Goal: Task Accomplishment & Management: Use online tool/utility

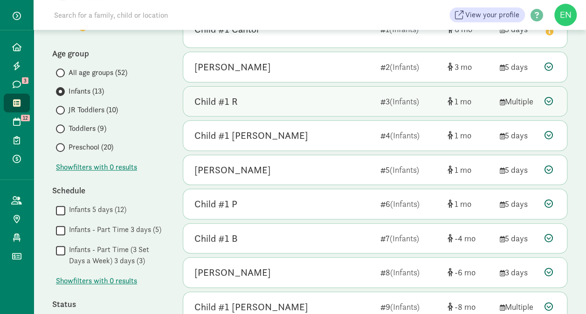
scroll to position [138, 0]
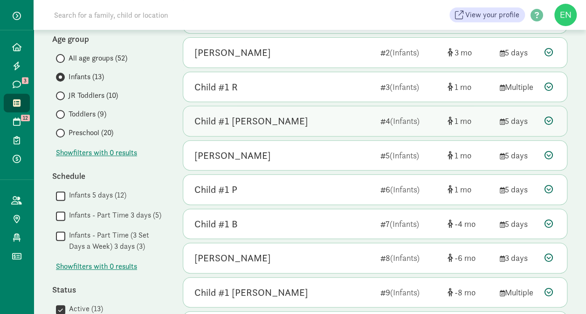
click at [348, 128] on div "Child #1 Taber 4 (Infants) 1 5 days" at bounding box center [375, 121] width 384 height 30
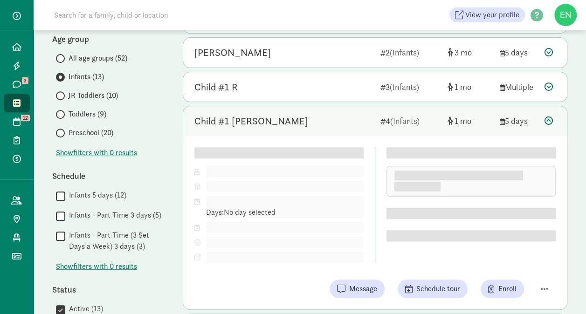
scroll to position [158, 0]
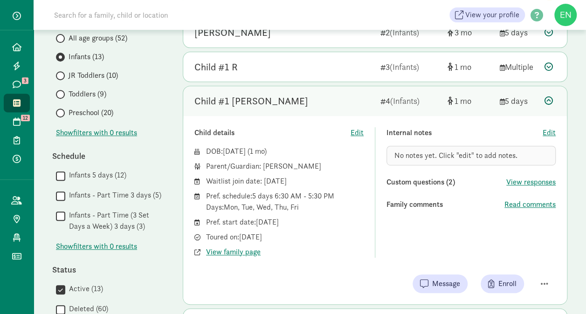
click at [348, 99] on div "Child #1 Taber" at bounding box center [283, 101] width 179 height 15
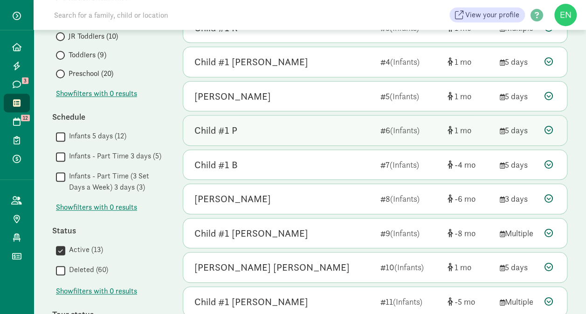
scroll to position [223, 0]
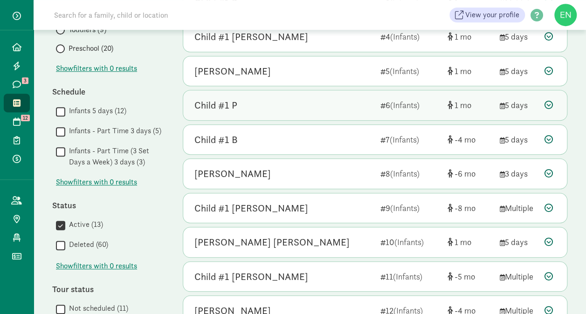
click at [341, 172] on div "Franklin F" at bounding box center [283, 173] width 179 height 15
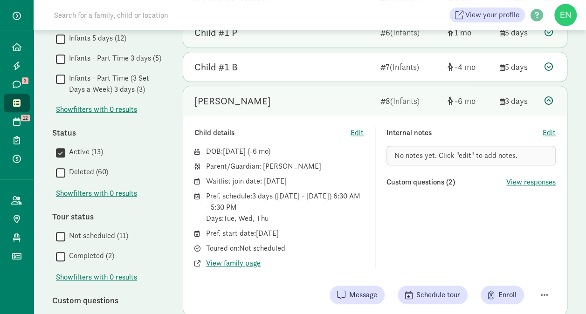
scroll to position [295, 0]
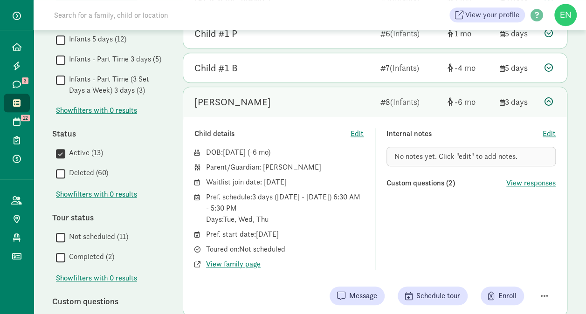
drag, startPoint x: 304, startPoint y: 232, endPoint x: 238, endPoint y: 235, distance: 66.2
click at [238, 235] on div "Pref. start date: May 14, 2026" at bounding box center [285, 234] width 158 height 11
drag, startPoint x: 238, startPoint y: 235, endPoint x: 302, endPoint y: 100, distance: 149.5
click at [302, 100] on div "Franklin F" at bounding box center [283, 102] width 179 height 15
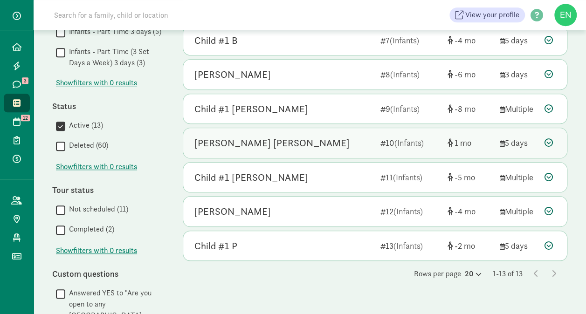
scroll to position [330, 0]
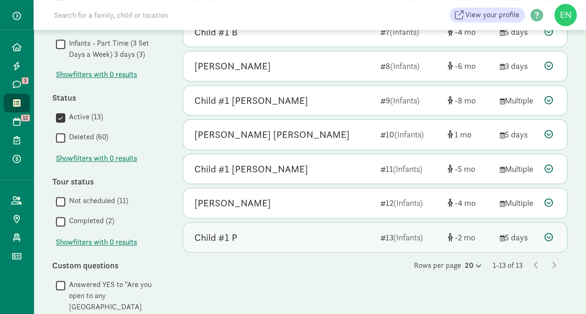
click at [299, 236] on div "Child #1 P" at bounding box center [283, 237] width 179 height 15
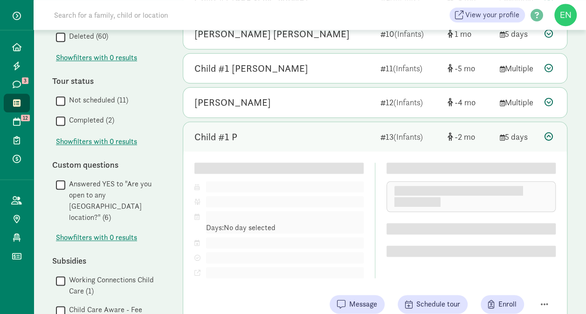
scroll to position [449, 0]
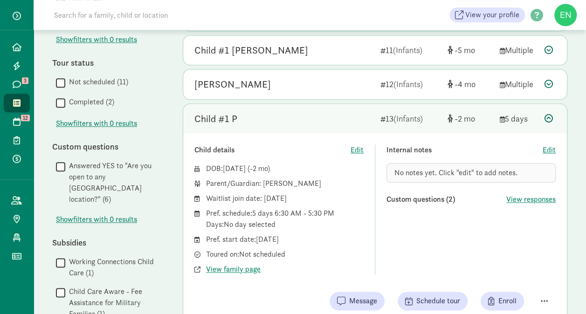
click at [304, 119] on div "Child #1 P" at bounding box center [283, 118] width 179 height 15
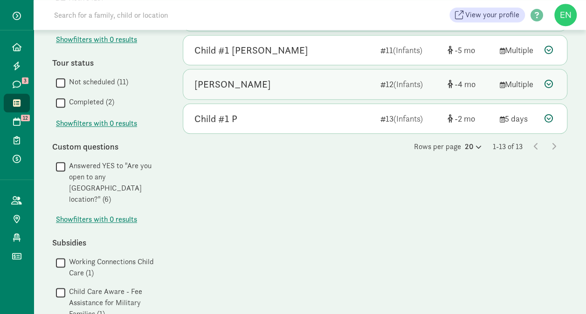
click at [305, 72] on div "Clare McLaughlin 12 (Infants) -4 Multiple" at bounding box center [375, 84] width 384 height 30
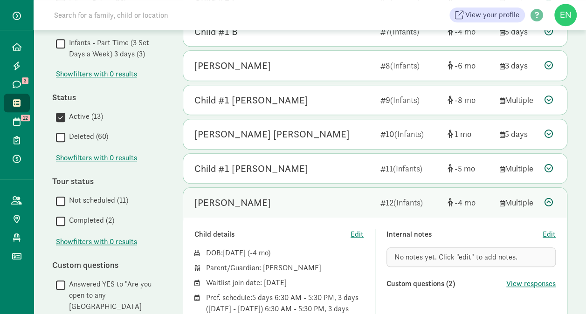
scroll to position [330, 0]
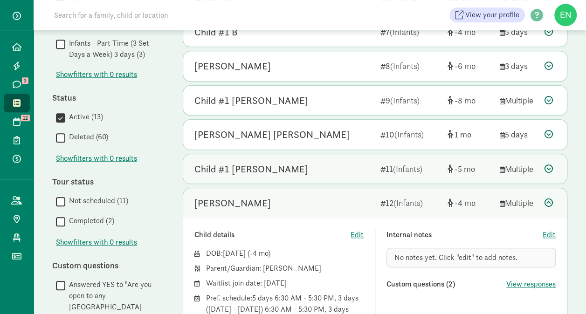
click at [328, 179] on div "Child #1 Scott 11 (Infants) -5 Multiple" at bounding box center [375, 169] width 384 height 30
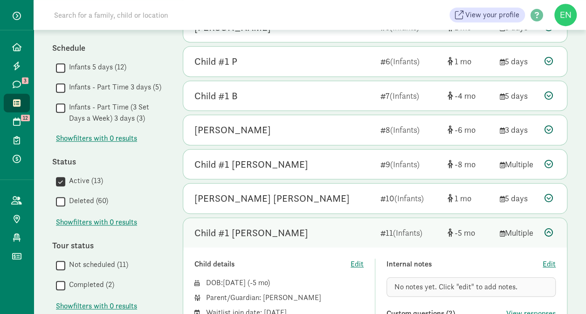
scroll to position [203, 0]
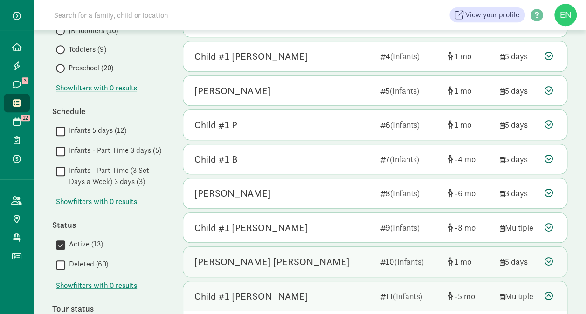
click at [332, 266] on div "Sayer Faulkner-Lewington 10 (Infants) 1 5 days" at bounding box center [375, 262] width 384 height 30
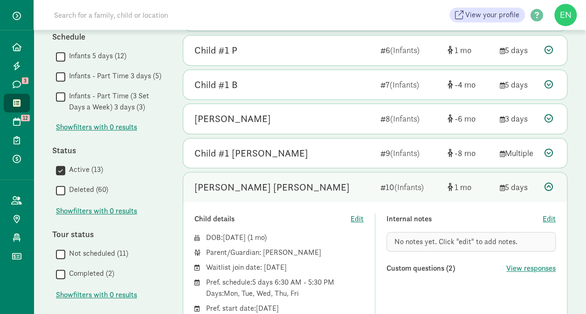
scroll to position [277, 0]
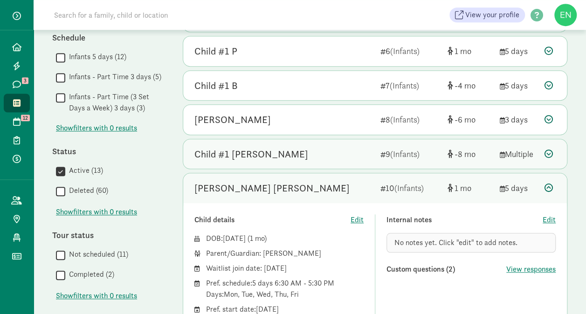
click at [309, 155] on div "Child #1 Castro" at bounding box center [283, 154] width 179 height 15
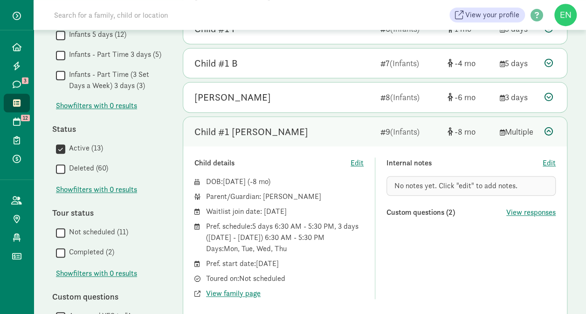
scroll to position [293, 0]
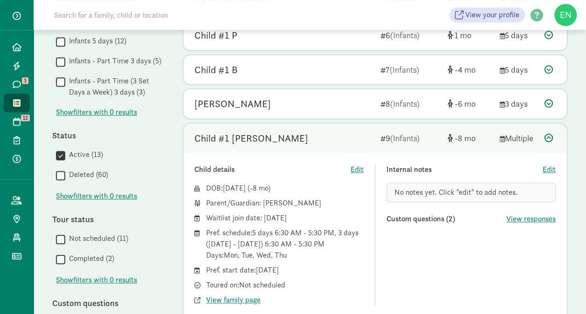
click at [312, 133] on div "Child #1 Castro" at bounding box center [283, 138] width 179 height 15
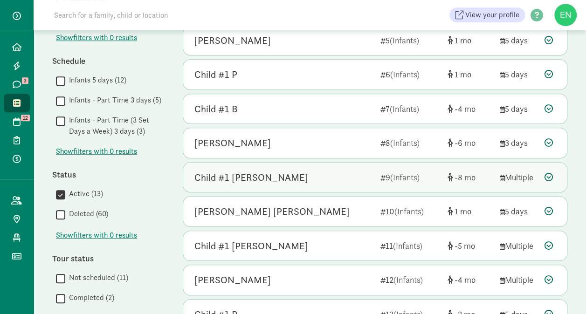
scroll to position [254, 0]
click at [312, 133] on div "Franklin F 8 (Infants) -6 3 days" at bounding box center [375, 143] width 384 height 30
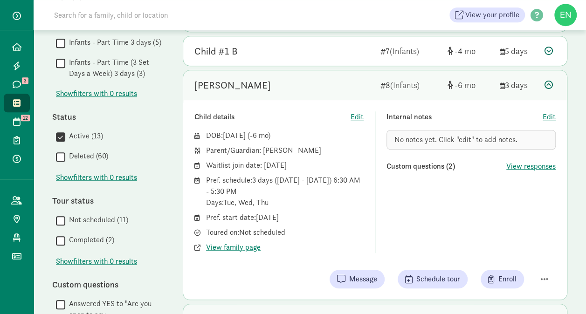
scroll to position [312, 0]
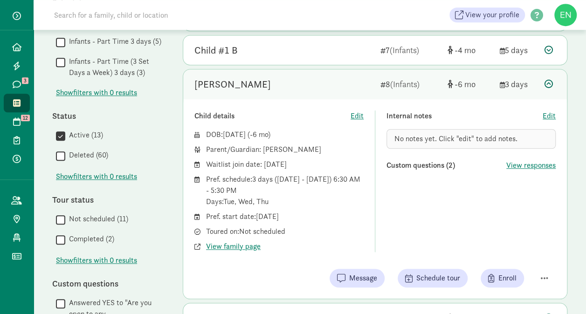
click at [329, 133] on div "DOB: Feb 17, 2026 ( -6 )" at bounding box center [285, 134] width 158 height 11
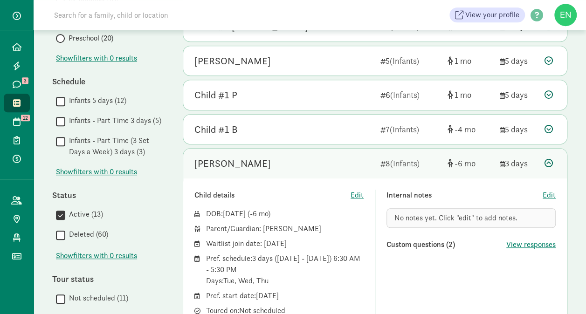
scroll to position [231, 0]
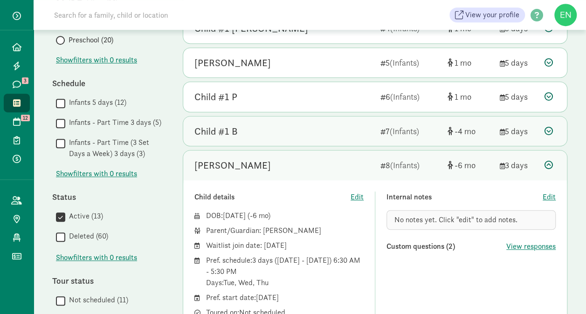
click at [328, 136] on div "Child #1 B" at bounding box center [283, 131] width 179 height 15
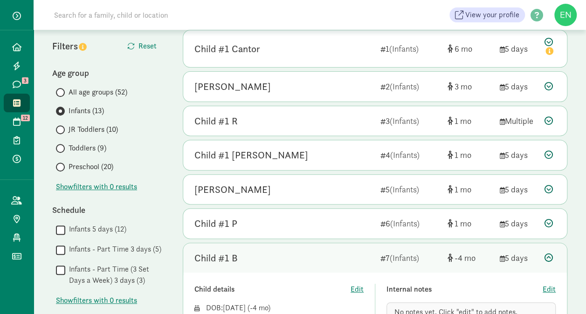
scroll to position [100, 0]
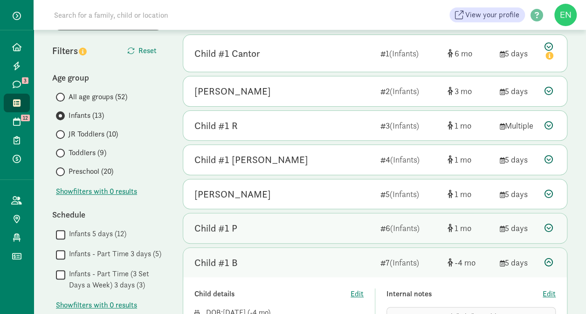
click at [301, 237] on div "Child #1 P 6 (Infants) 1 5 days" at bounding box center [375, 228] width 384 height 30
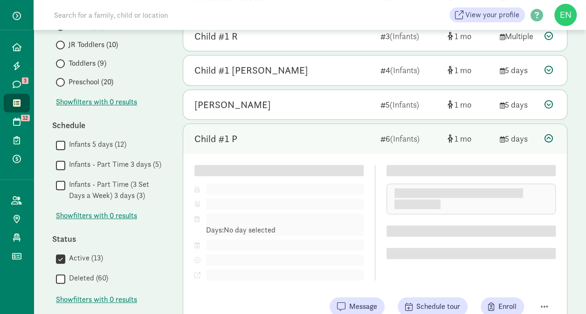
scroll to position [217, 0]
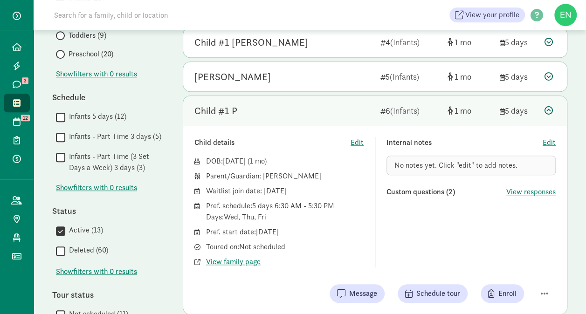
click at [302, 115] on div "Child #1 P" at bounding box center [283, 110] width 179 height 15
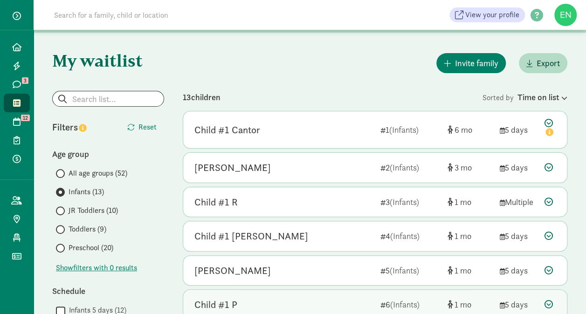
scroll to position [0, 0]
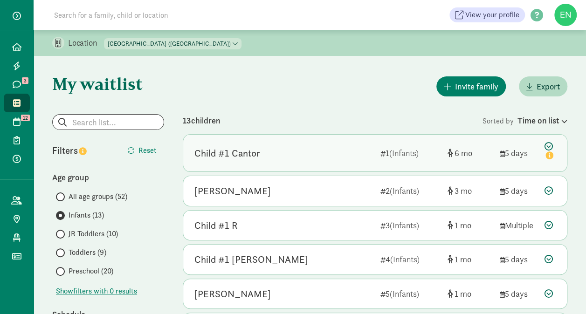
drag, startPoint x: 313, startPoint y: 130, endPoint x: 310, endPoint y: 144, distance: 15.2
click at [310, 144] on div "Child #1 Cantor 1 (Infants) 6 5 days" at bounding box center [375, 153] width 384 height 37
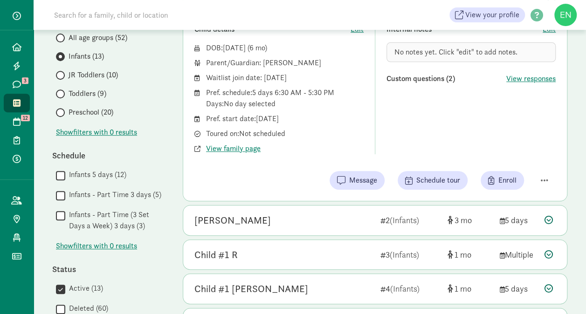
scroll to position [159, 0]
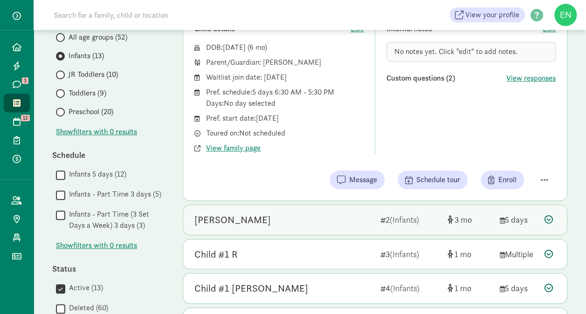
click at [271, 217] on div "Marlin Powers Moreno" at bounding box center [232, 220] width 76 height 15
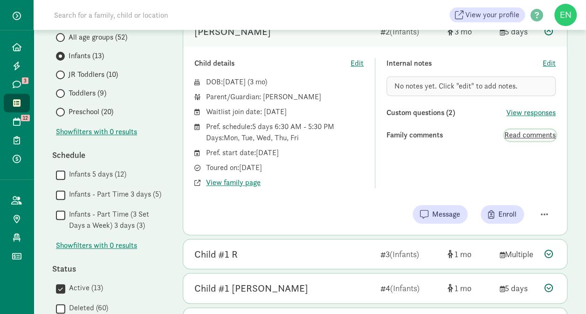
click at [516, 136] on span "Read comments" at bounding box center [529, 135] width 51 height 11
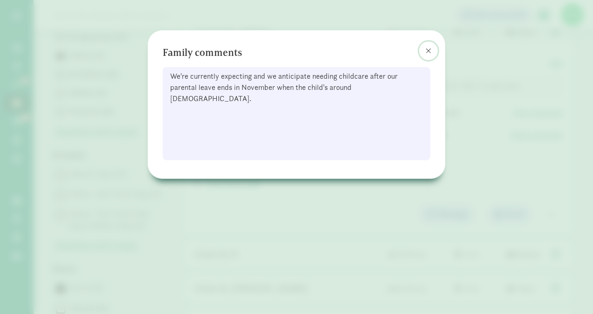
click at [433, 45] on button at bounding box center [428, 50] width 19 height 19
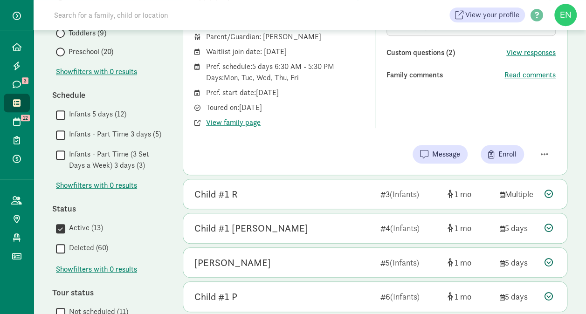
scroll to position [220, 0]
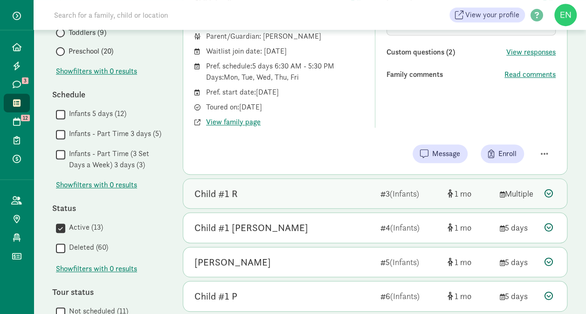
click at [348, 185] on div "Child #1 R 3 (Infants) 1 Multiple" at bounding box center [375, 194] width 384 height 30
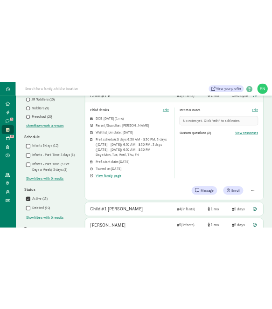
scroll to position [194, 0]
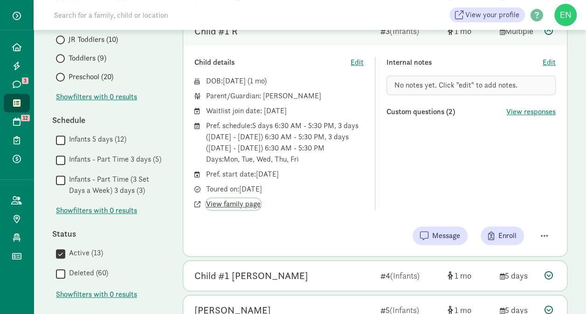
click at [236, 204] on span "View family page" at bounding box center [233, 204] width 55 height 11
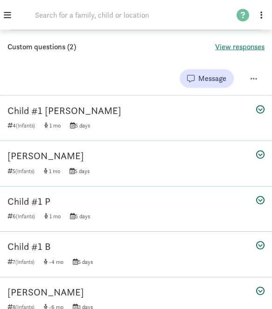
scroll to position [489, 0]
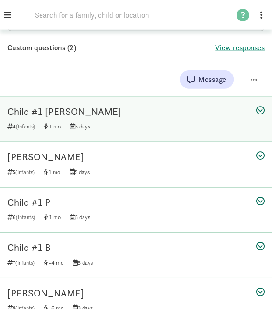
click at [160, 117] on div "Child #1 Taber" at bounding box center [135, 111] width 257 height 15
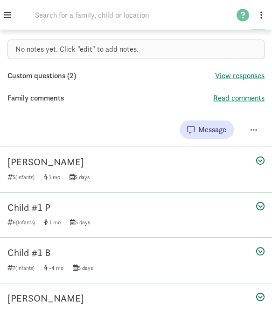
scroll to position [500, 0]
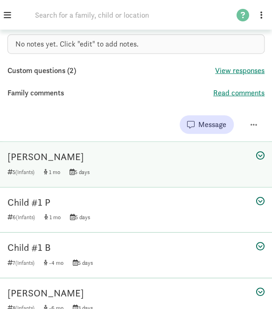
click at [185, 173] on div "Hugo Frye 5 (Infants) 1 5 days" at bounding box center [136, 164] width 272 height 45
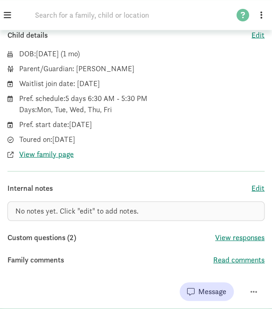
scroll to position [329, 0]
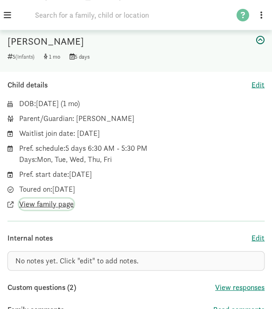
click at [56, 204] on span "View family page" at bounding box center [46, 204] width 55 height 11
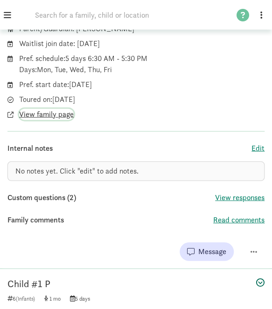
scroll to position [330, 0]
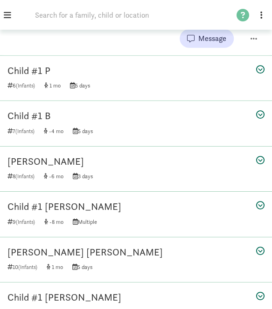
click at [170, 75] on div "Child #1 P" at bounding box center [135, 70] width 257 height 15
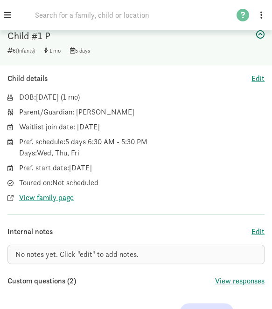
scroll to position [387, 0]
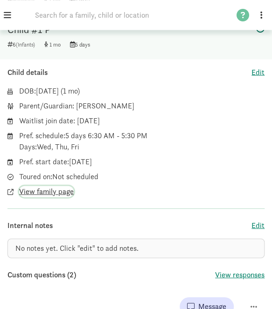
click at [57, 192] on span "View family page" at bounding box center [46, 191] width 55 height 11
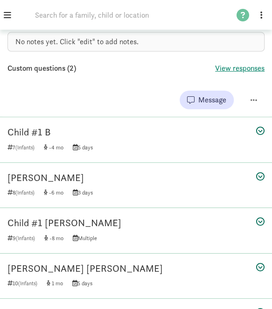
scroll to position [592, 0]
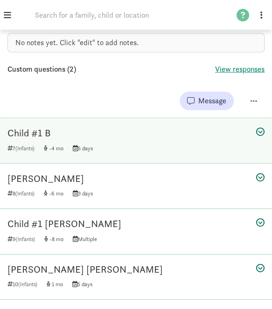
click at [136, 126] on div "Child #1 B" at bounding box center [135, 133] width 257 height 15
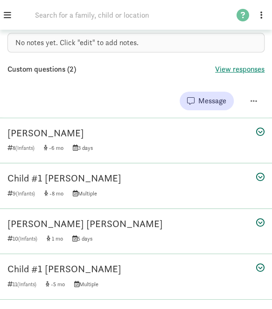
scroll to position [638, 0]
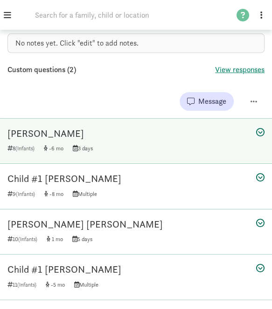
click at [128, 136] on div "Franklin F" at bounding box center [135, 133] width 257 height 15
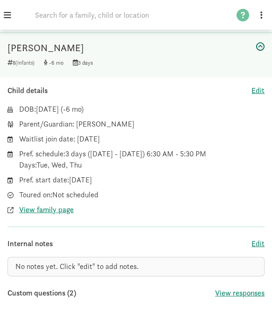
scroll to position [458, 0]
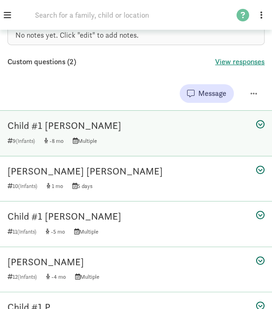
click at [133, 127] on div "Child #1 Castro" at bounding box center [135, 125] width 257 height 15
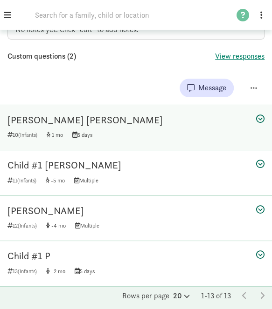
click at [137, 118] on div "Sayer Faulkner-Lewington" at bounding box center [135, 120] width 257 height 15
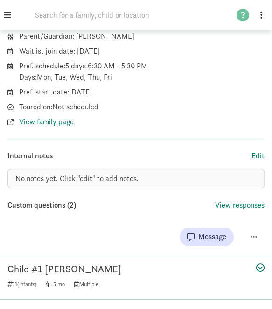
scroll to position [637, 0]
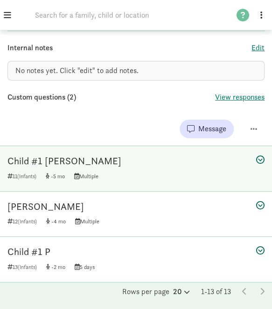
click at [83, 159] on div "Child #1 Scott" at bounding box center [135, 161] width 257 height 15
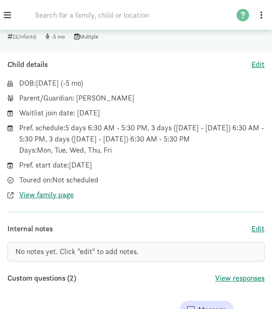
scroll to position [619, 0]
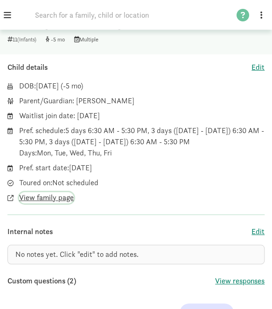
click at [37, 196] on span "View family page" at bounding box center [46, 197] width 55 height 11
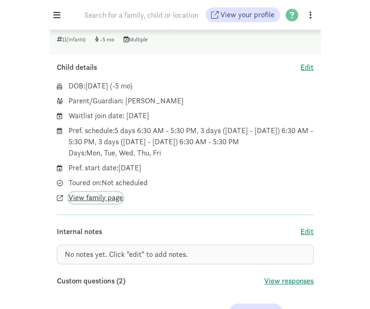
scroll to position [603, 0]
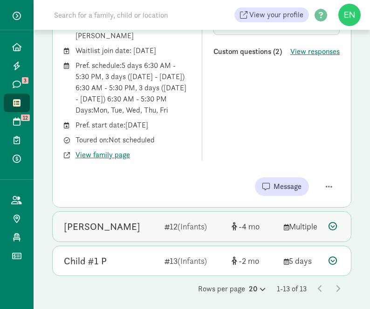
click at [104, 220] on div "Clare McLaughlin" at bounding box center [102, 227] width 76 height 15
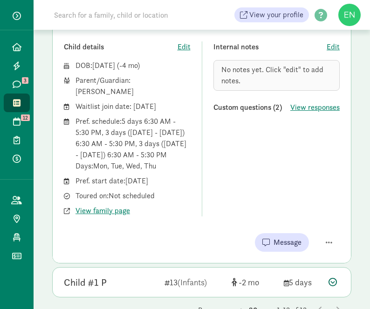
scroll to position [565, 0]
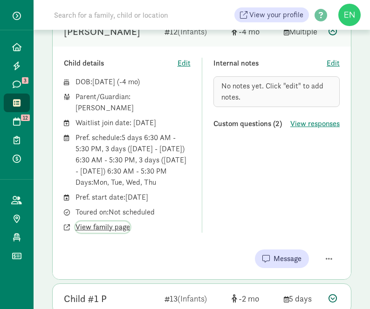
click at [112, 225] on span "View family page" at bounding box center [103, 227] width 55 height 11
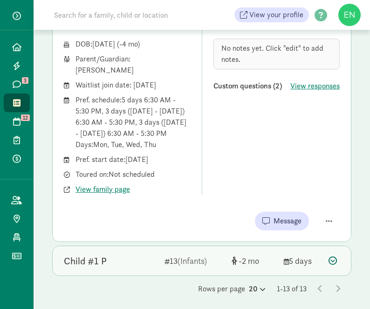
click at [132, 254] on div "Child #1 P" at bounding box center [110, 261] width 93 height 15
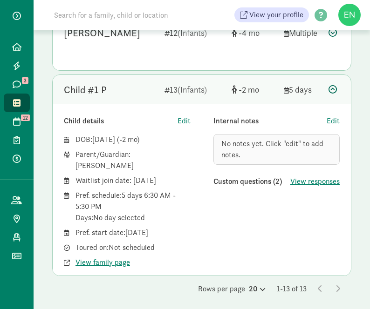
scroll to position [581, 0]
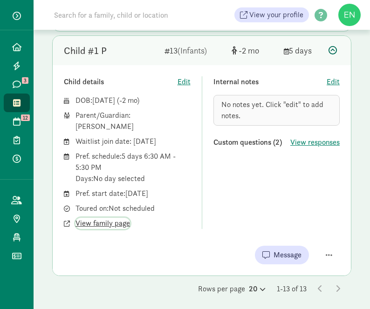
click at [113, 218] on span "View family page" at bounding box center [103, 223] width 55 height 11
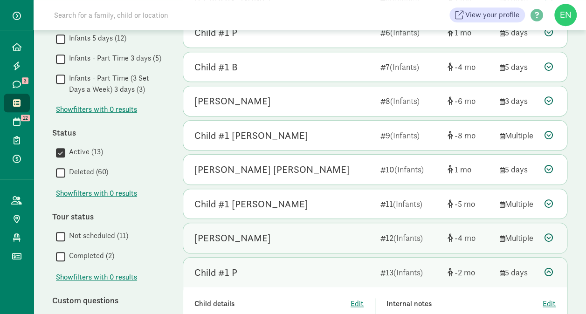
scroll to position [0, 0]
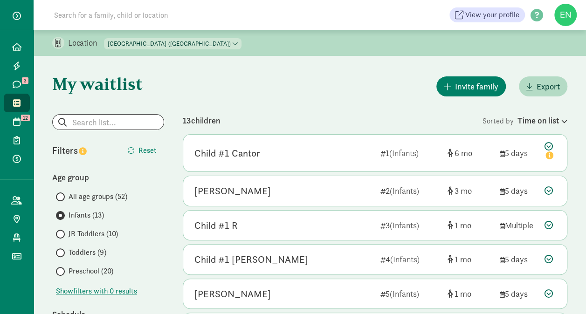
click at [214, 39] on select "[GEOGRAPHIC_DATA] (Achievement Center) [GEOGRAPHIC_DATA] ([PERSON_NAME]) [GEOGR…" at bounding box center [172, 43] width 137 height 11
click at [104, 38] on select "[GEOGRAPHIC_DATA] (Achievement Center) [GEOGRAPHIC_DATA] ([PERSON_NAME]) [GEOGR…" at bounding box center [172, 43] width 137 height 11
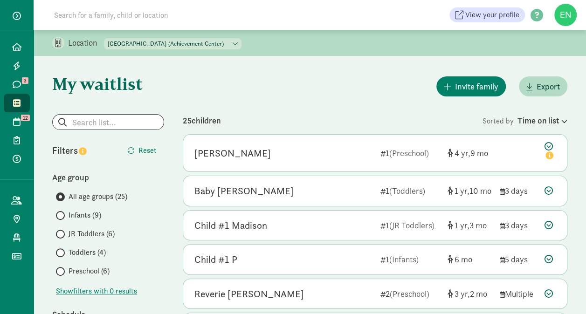
click at [229, 42] on select "[GEOGRAPHIC_DATA] (Achievement Center) [GEOGRAPHIC_DATA] ([PERSON_NAME]) [GEOGR…" at bounding box center [172, 43] width 137 height 11
click at [104, 38] on select "[GEOGRAPHIC_DATA] (Achievement Center) [GEOGRAPHIC_DATA] ([PERSON_NAME]) [GEOGR…" at bounding box center [172, 43] width 137 height 11
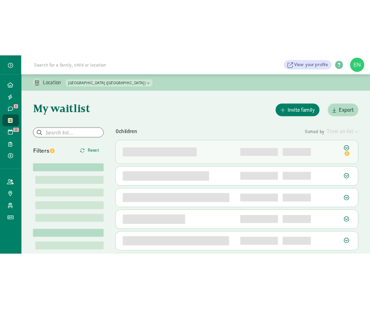
scroll to position [70, 0]
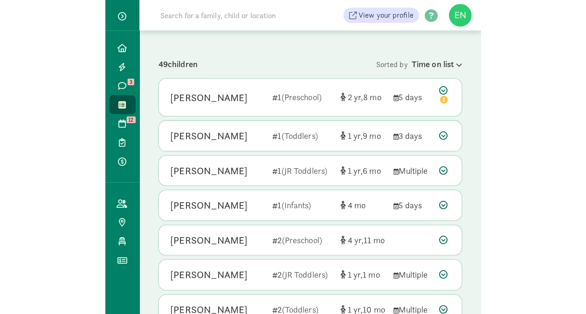
scroll to position [99, 0]
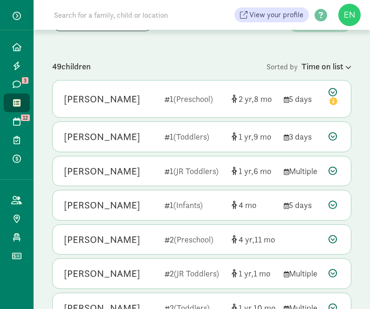
click at [121, 61] on div "49 children" at bounding box center [159, 66] width 214 height 13
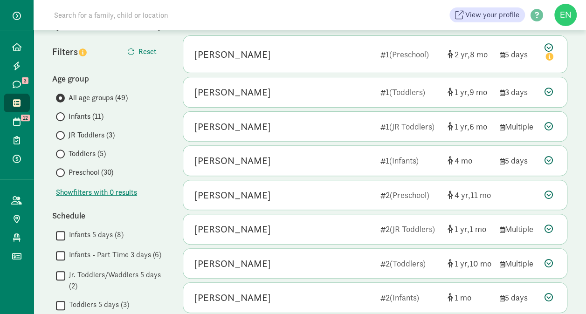
click at [93, 119] on span "Infants (11)" at bounding box center [86, 116] width 35 height 11
click at [62, 119] on input "Infants (11)" at bounding box center [59, 117] width 6 height 6
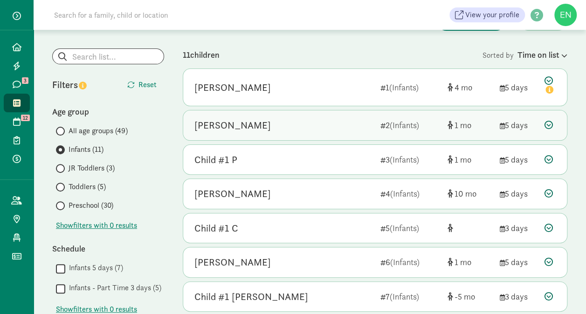
scroll to position [114, 0]
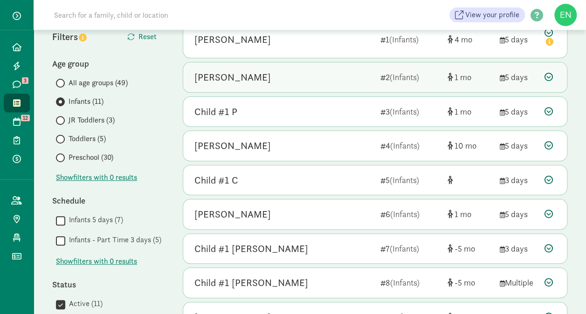
click at [308, 83] on div "Hugo Frye" at bounding box center [283, 77] width 179 height 15
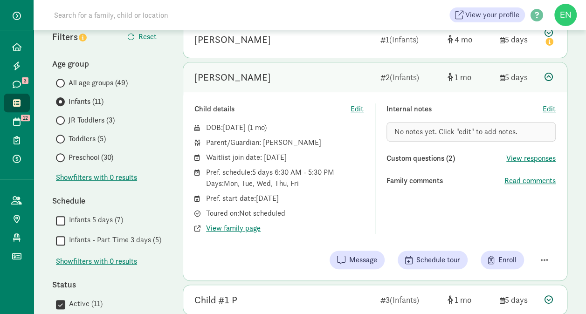
click at [308, 83] on div "Hugo Frye" at bounding box center [283, 77] width 179 height 15
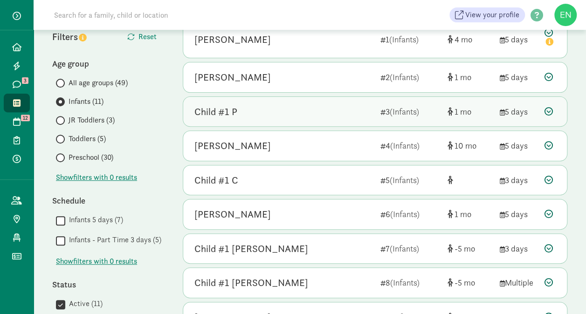
click at [306, 105] on div "Child #1 P" at bounding box center [283, 111] width 179 height 15
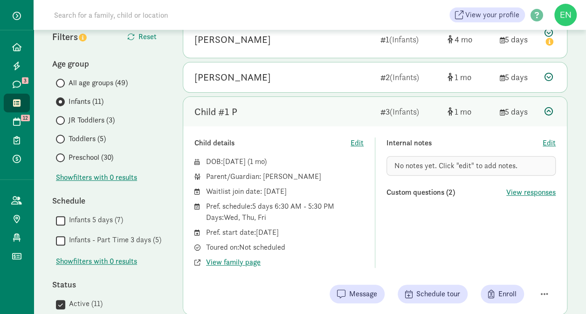
click at [310, 110] on div "Child #1 P" at bounding box center [283, 111] width 179 height 15
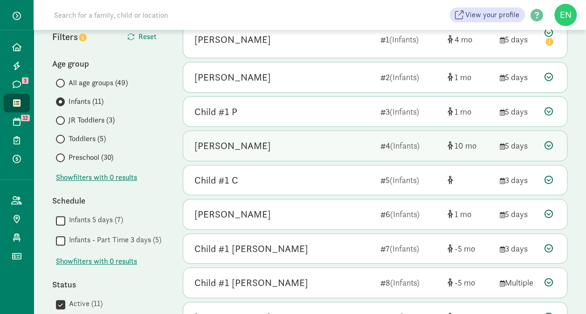
click at [307, 152] on div "Leonardo Liy" at bounding box center [283, 145] width 179 height 15
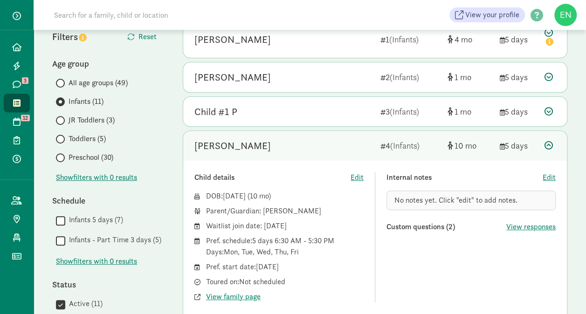
scroll to position [142, 0]
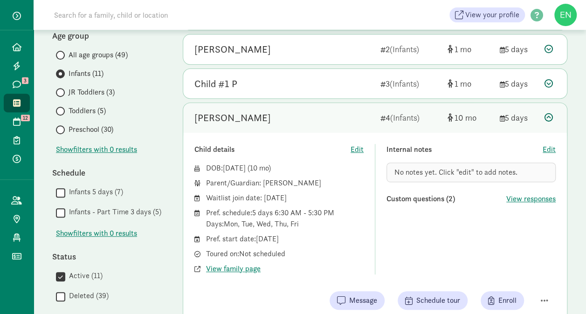
click at [309, 117] on div "Leonardo Liy" at bounding box center [283, 117] width 179 height 15
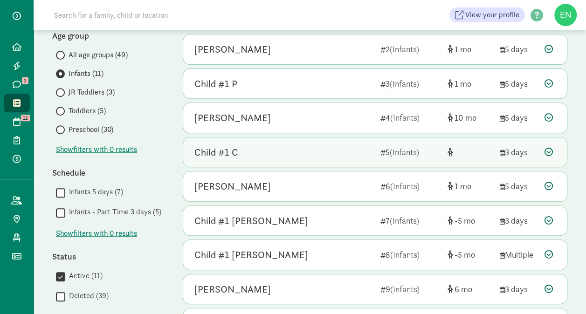
click at [313, 151] on div "Child #1 C" at bounding box center [283, 152] width 179 height 15
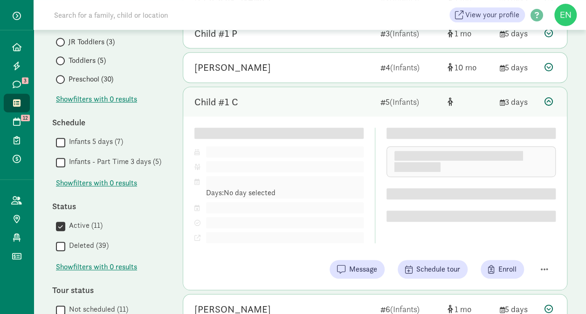
scroll to position [202, 0]
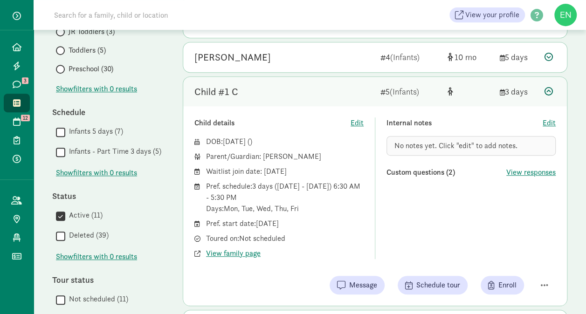
click at [311, 95] on div "Child #1 C" at bounding box center [283, 91] width 179 height 15
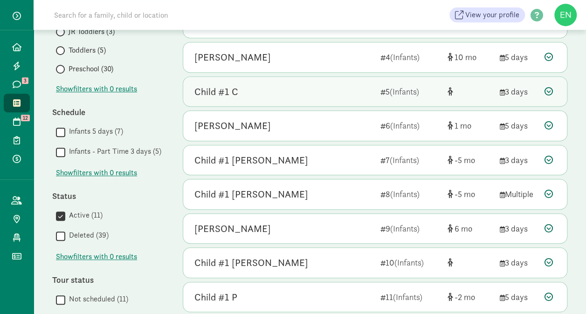
scroll to position [286, 0]
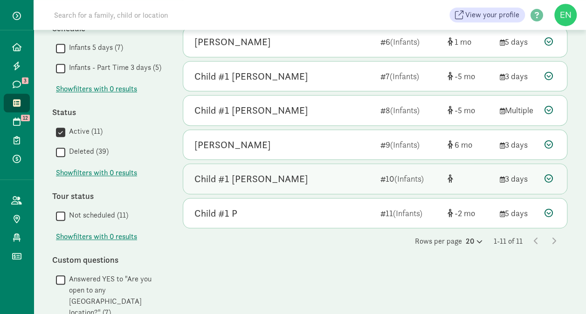
click at [298, 181] on div "Child #1 Lafontaine" at bounding box center [283, 179] width 179 height 15
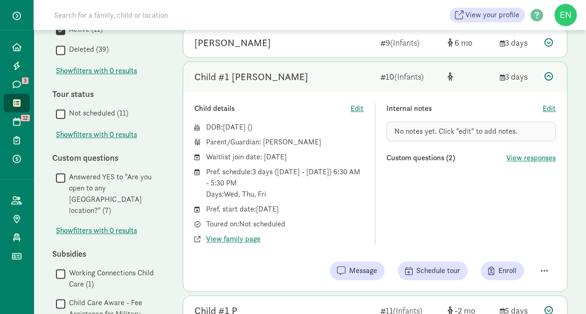
scroll to position [416, 0]
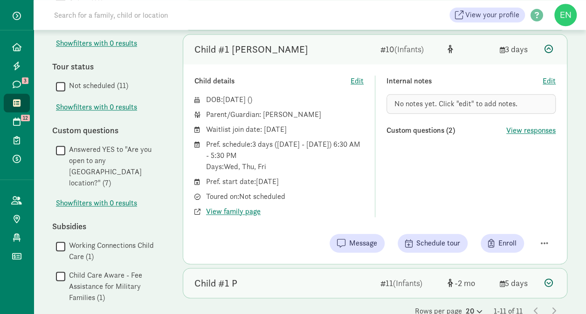
click at [290, 271] on div "Child #1 P 11 (Infants) -2 5 days" at bounding box center [375, 283] width 384 height 30
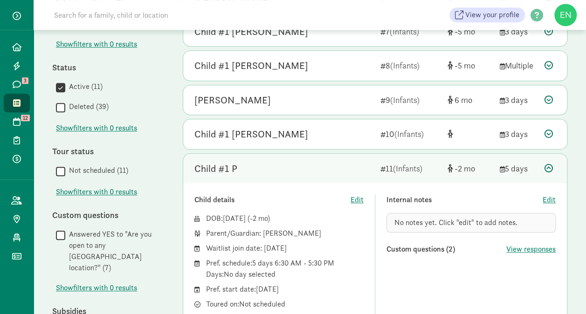
scroll to position [329, 0]
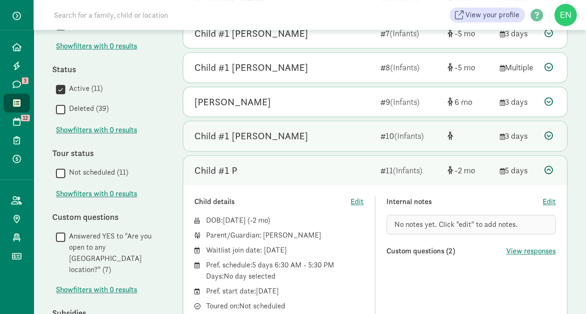
click at [282, 144] on div "Child #1 Lafontaine 10 (Infants) 3 days" at bounding box center [375, 136] width 384 height 30
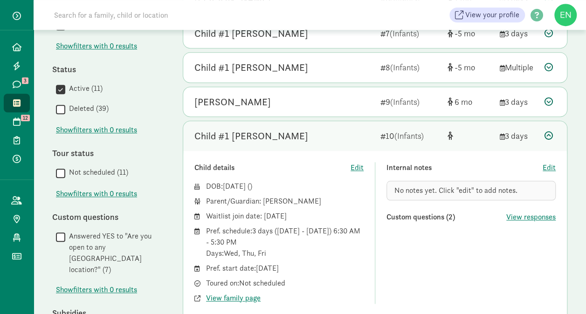
scroll to position [356, 0]
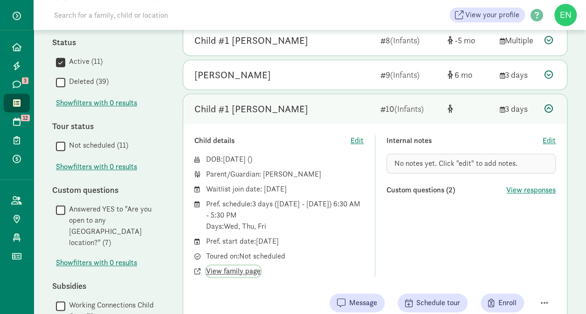
click at [242, 268] on span "View family page" at bounding box center [233, 271] width 55 height 11
click at [318, 102] on div "Child #1 Lafontaine" at bounding box center [283, 109] width 179 height 15
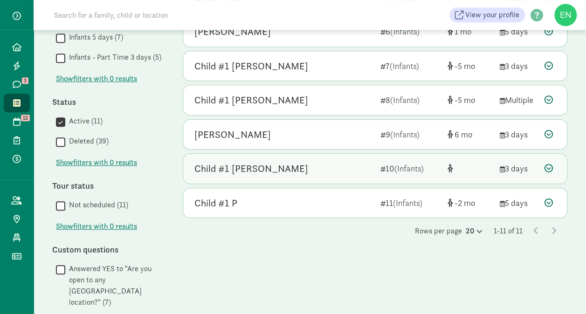
scroll to position [272, 0]
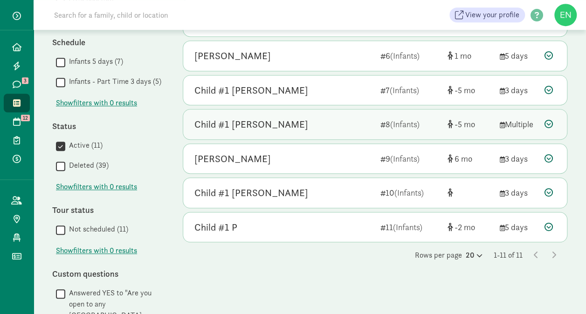
click at [315, 131] on div "Child #1 Veden 8 (Infants) -5 Multiple" at bounding box center [375, 125] width 384 height 30
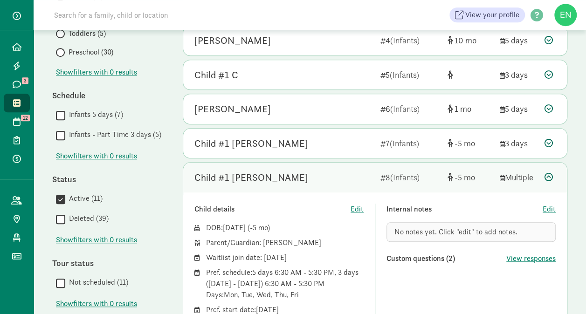
scroll to position [143, 0]
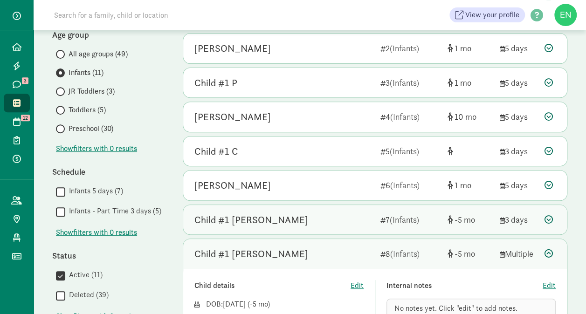
click at [324, 213] on div "Child #1 Howard" at bounding box center [283, 220] width 179 height 15
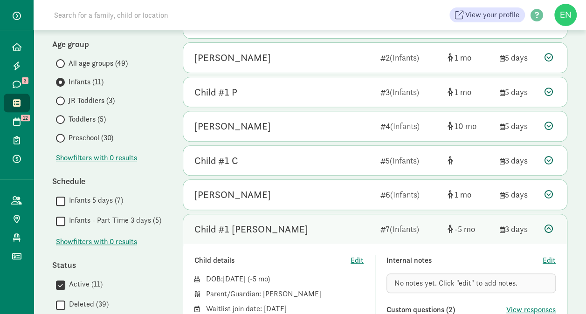
scroll to position [132, 0]
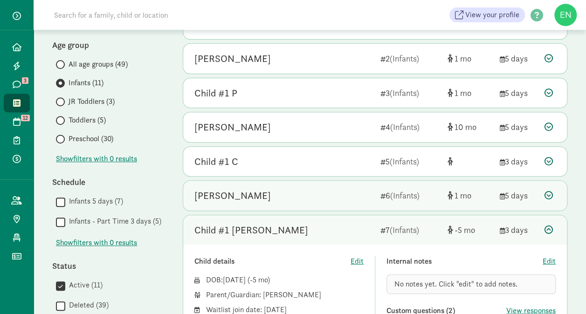
click at [328, 193] on div "Oliver Anderson" at bounding box center [283, 195] width 179 height 15
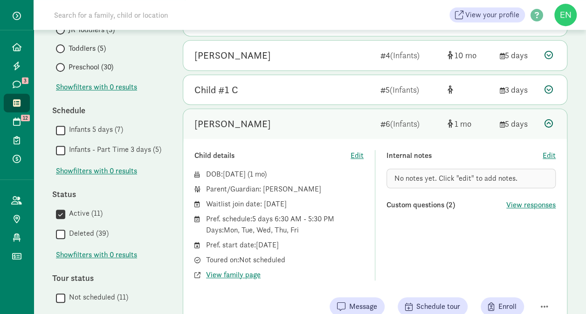
scroll to position [164, 0]
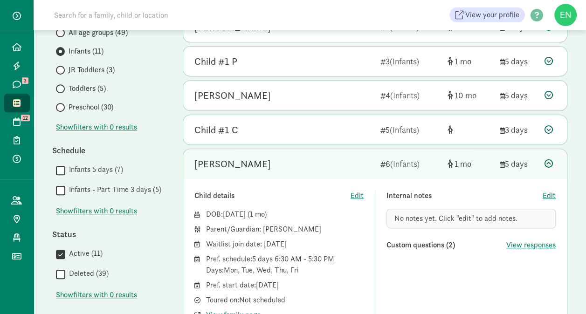
click at [291, 162] on div "Oliver Anderson" at bounding box center [283, 164] width 179 height 15
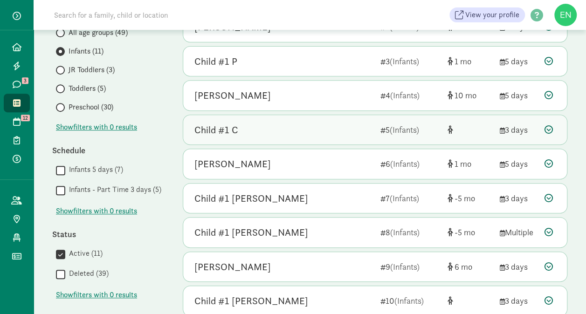
click at [290, 125] on div "Child #1 C" at bounding box center [283, 130] width 179 height 15
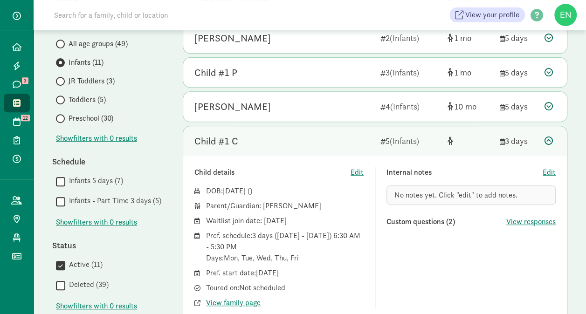
click at [290, 134] on div "Child #1 C" at bounding box center [283, 141] width 179 height 15
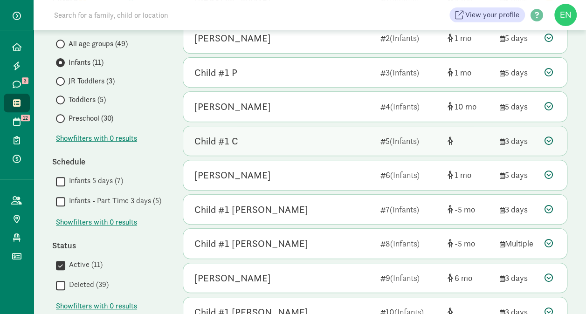
scroll to position [75, 0]
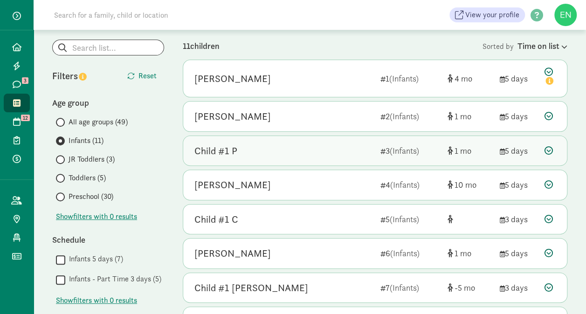
click at [302, 144] on div "Child #1 P" at bounding box center [283, 151] width 179 height 15
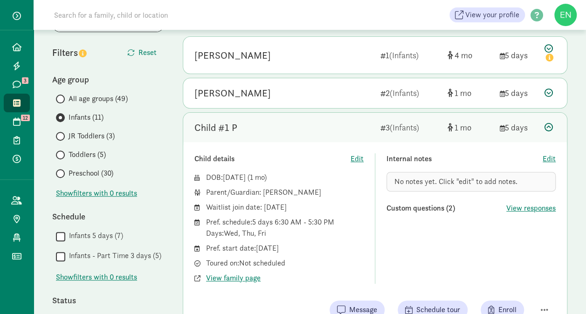
scroll to position [62, 0]
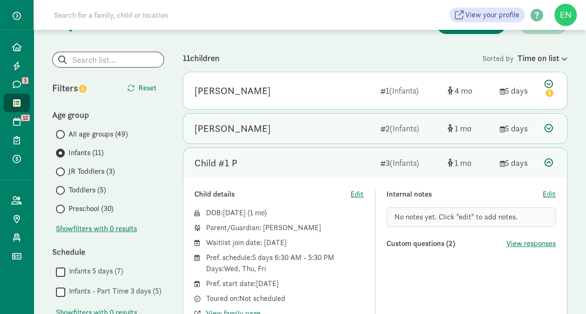
click at [294, 114] on div "Hugo Frye 2 (Infants) 1 5 days" at bounding box center [375, 129] width 384 height 30
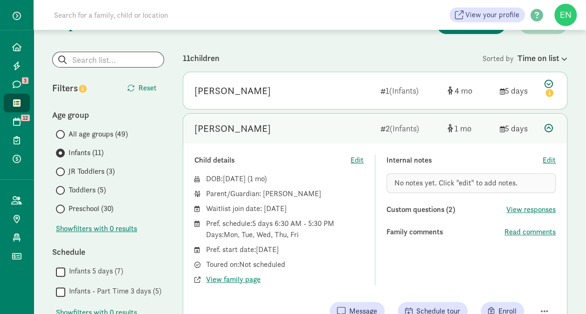
scroll to position [87, 0]
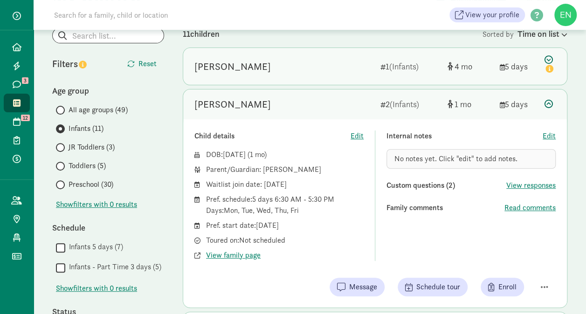
click at [313, 65] on div "Emmett Louk-Healy" at bounding box center [283, 66] width 179 height 15
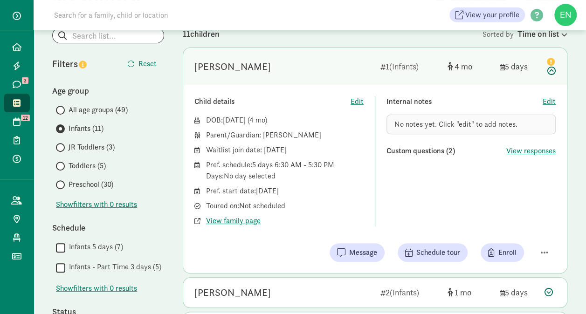
scroll to position [0, 0]
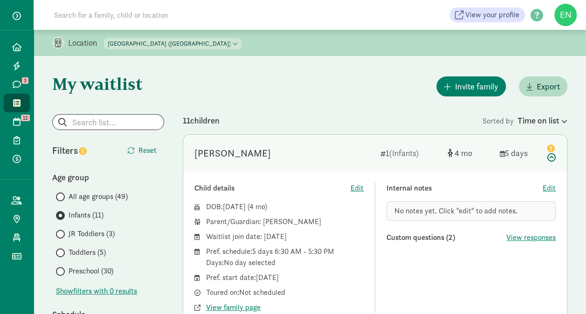
click at [207, 40] on select "[GEOGRAPHIC_DATA] (Achievement Center) [GEOGRAPHIC_DATA] ([PERSON_NAME]) [GEOGR…" at bounding box center [172, 43] width 137 height 11
select select "83641"
click at [104, 38] on select "[GEOGRAPHIC_DATA] (Achievement Center) [GEOGRAPHIC_DATA] ([PERSON_NAME]) [GEOGR…" at bounding box center [172, 43] width 137 height 11
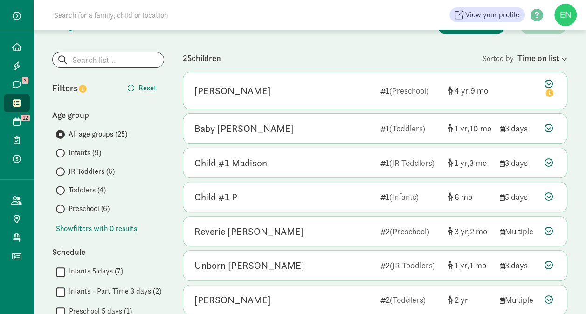
scroll to position [14, 0]
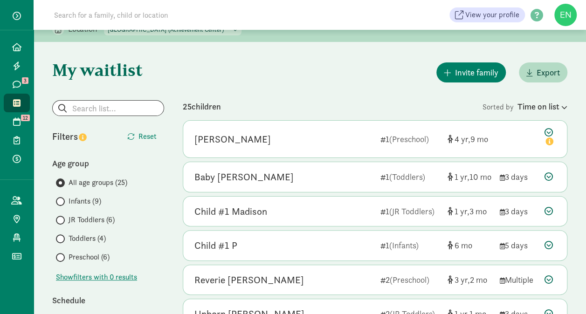
click at [93, 198] on span "Infants (9)" at bounding box center [85, 201] width 33 height 11
click at [62, 199] on input "Infants (9)" at bounding box center [59, 202] width 6 height 6
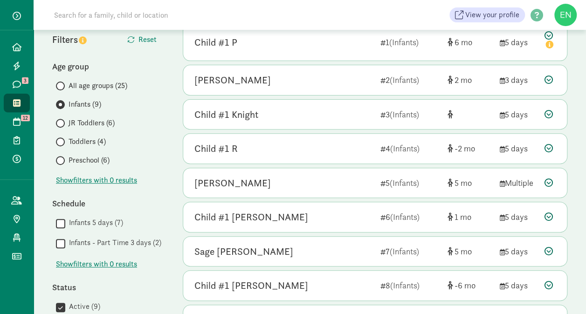
scroll to position [160, 0]
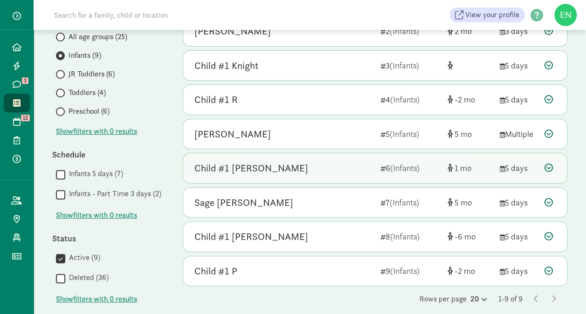
click at [331, 163] on div "Child #1 Erkkila" at bounding box center [283, 168] width 179 height 15
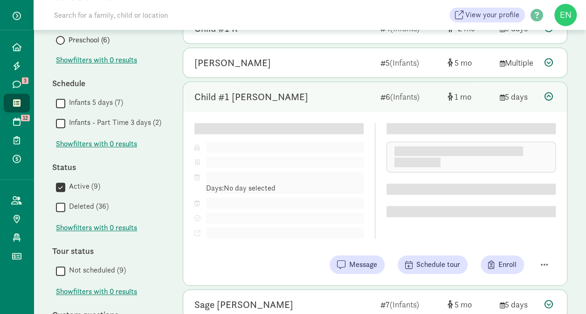
scroll to position [232, 0]
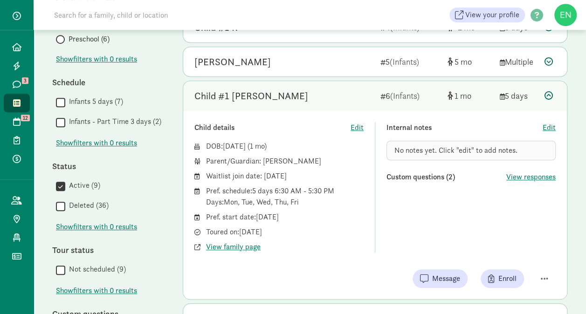
click at [323, 111] on div "Child details Edit DOB: Jul 30, 2025 ( 1 ) Parent/Guardian: Jessika Erkkila Wai…" at bounding box center [375, 205] width 384 height 188
click at [322, 96] on div "Child #1 Erkkila" at bounding box center [283, 96] width 179 height 15
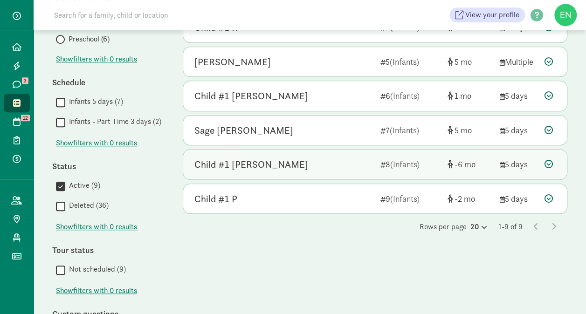
click at [317, 163] on div "Child #1 Busch" at bounding box center [283, 164] width 179 height 15
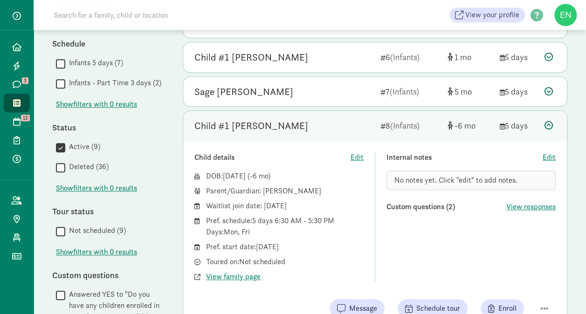
scroll to position [273, 0]
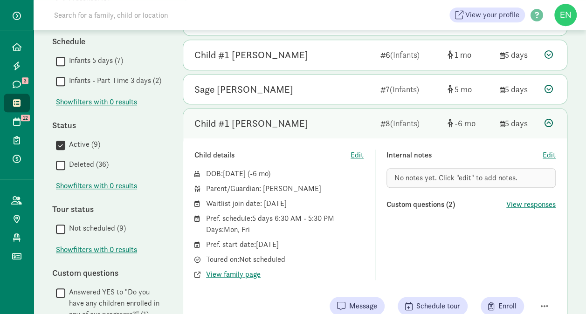
click at [325, 123] on div "Child #1 Busch" at bounding box center [283, 123] width 179 height 15
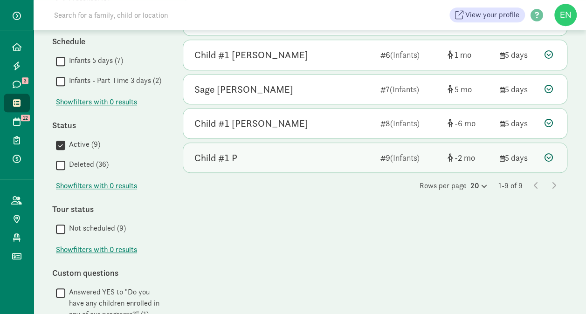
click at [312, 151] on div "Child #1 P" at bounding box center [283, 158] width 179 height 15
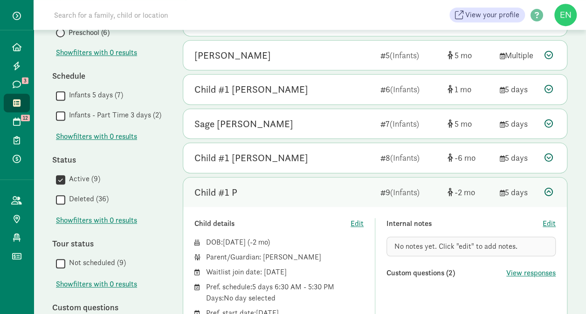
scroll to position [0, 0]
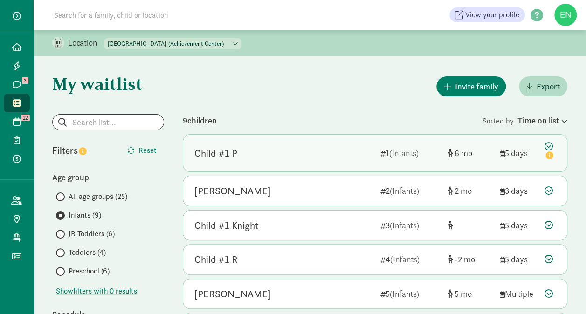
click at [308, 156] on div "Child #1 P" at bounding box center [283, 153] width 179 height 15
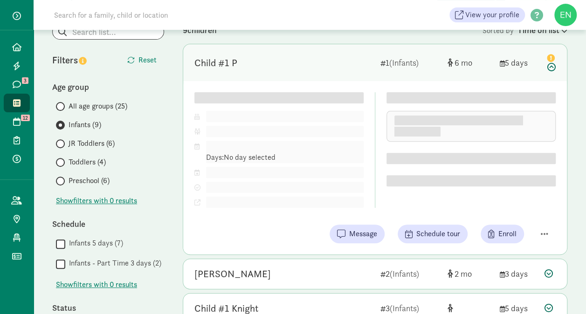
scroll to position [89, 0]
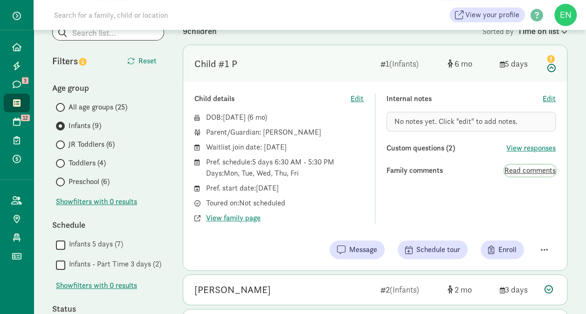
click at [513, 171] on span "Read comments" at bounding box center [529, 170] width 51 height 11
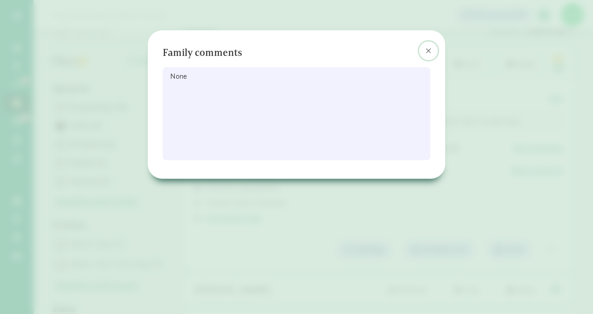
click at [421, 52] on button at bounding box center [428, 50] width 19 height 19
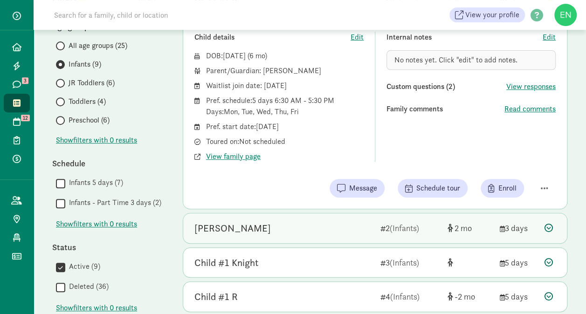
click at [289, 229] on div "Olivia Rusk" at bounding box center [283, 228] width 179 height 15
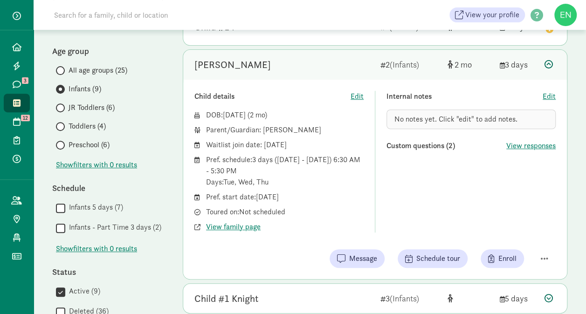
scroll to position [127, 0]
click at [281, 67] on div "Olivia Rusk" at bounding box center [283, 64] width 179 height 15
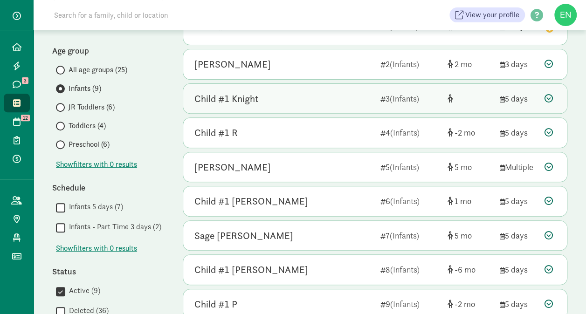
click at [275, 102] on div "Child #1 Knight" at bounding box center [283, 98] width 179 height 15
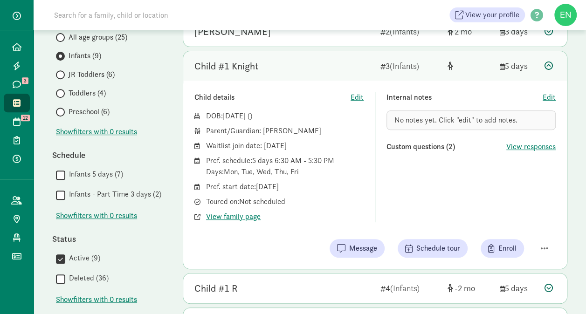
scroll to position [261, 0]
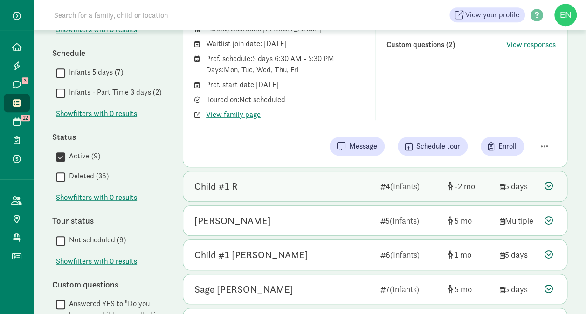
click at [289, 199] on div "Child #1 R 4 (Infants) -2 5 days" at bounding box center [375, 187] width 384 height 30
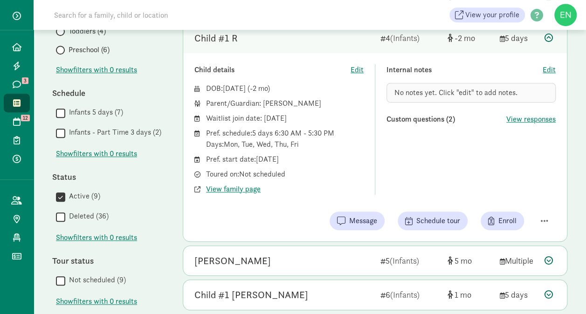
scroll to position [127, 0]
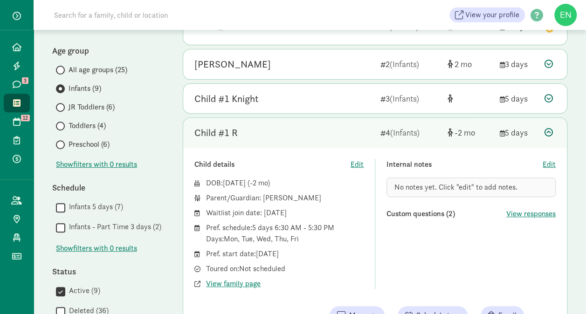
click at [303, 145] on div "Child #1 R 4 (Infants) -2 5 days" at bounding box center [375, 133] width 384 height 30
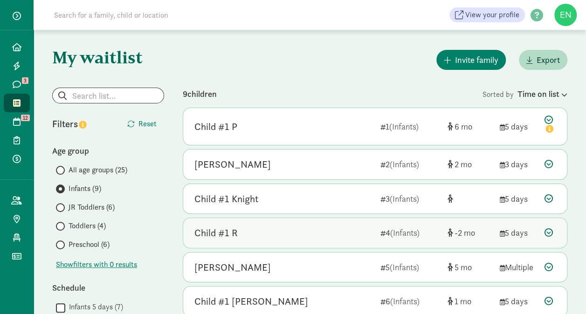
scroll to position [26, 0]
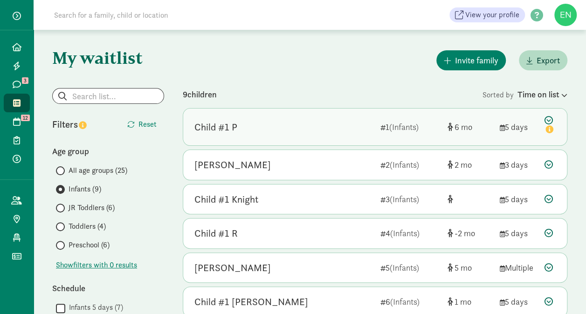
click at [310, 132] on div "Child #1 P" at bounding box center [283, 127] width 179 height 15
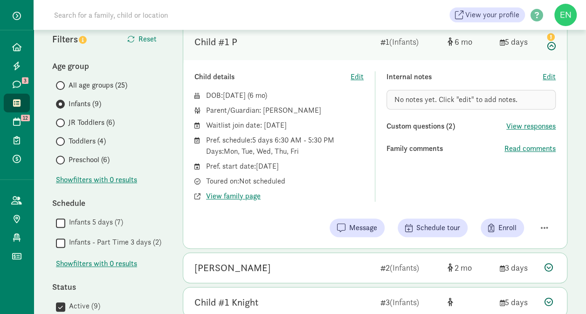
scroll to position [111, 0]
click at [536, 147] on span "Read comments" at bounding box center [529, 149] width 51 height 11
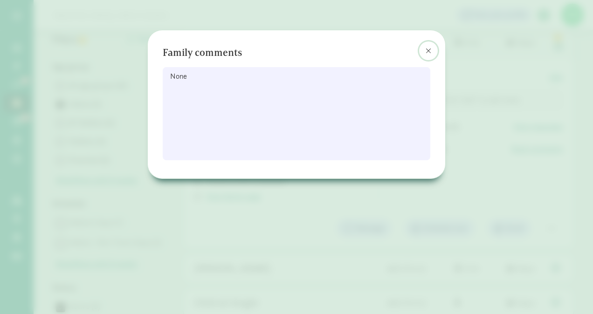
click at [428, 50] on span at bounding box center [429, 50] width 6 height 7
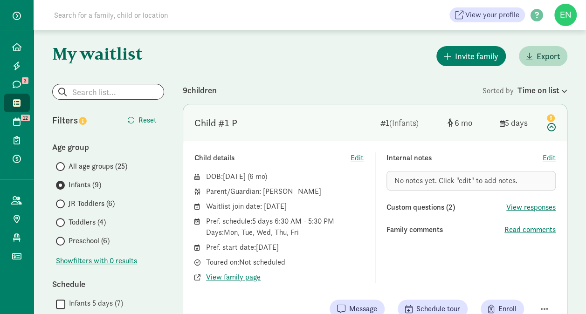
scroll to position [22, 0]
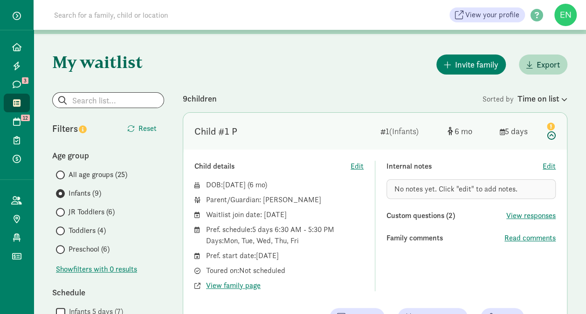
click at [117, 210] on label "JR Toddlers (6)" at bounding box center [110, 211] width 108 height 11
click at [62, 210] on input "JR Toddlers (6)" at bounding box center [59, 212] width 6 height 6
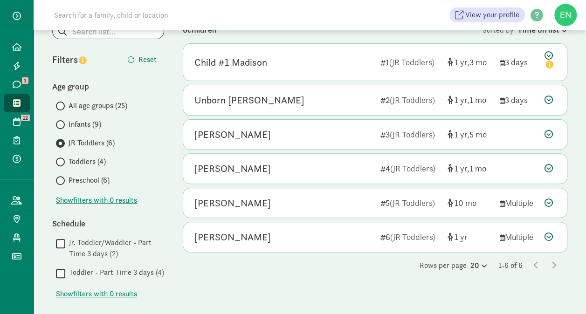
scroll to position [90, 0]
click at [98, 158] on span "Toddlers (4)" at bounding box center [87, 162] width 37 height 11
click at [62, 159] on input "Toddlers (4)" at bounding box center [59, 162] width 6 height 6
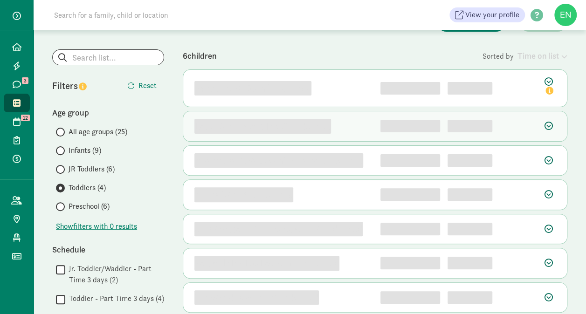
scroll to position [70, 0]
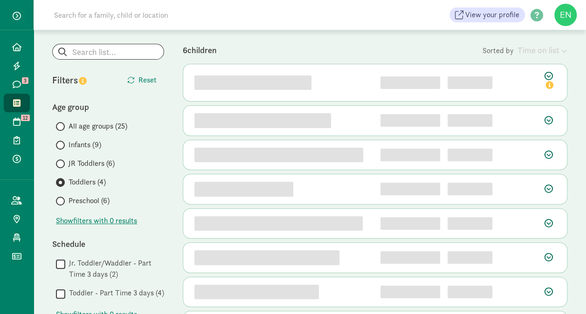
click at [110, 200] on span "Preschool (6)" at bounding box center [89, 200] width 41 height 11
click at [62, 200] on input "Preschool (6)" at bounding box center [59, 201] width 6 height 6
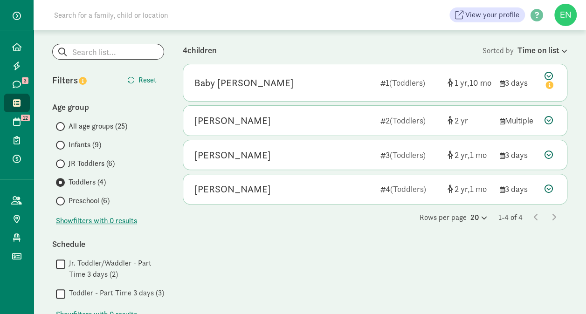
click at [94, 199] on span "Preschool (6)" at bounding box center [89, 200] width 41 height 11
click at [62, 199] on input "Preschool (6)" at bounding box center [59, 201] width 6 height 6
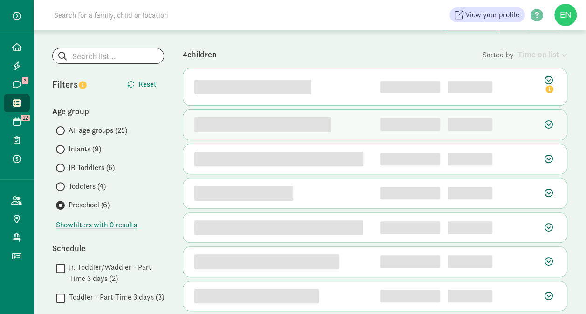
scroll to position [65, 0]
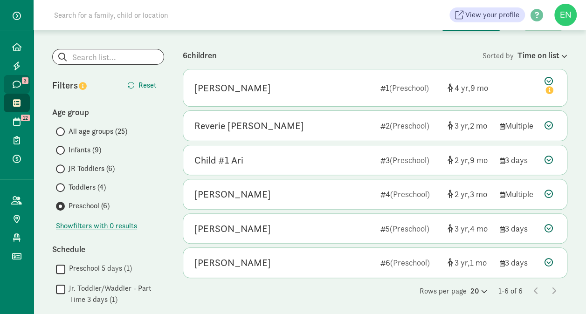
click at [22, 82] on span "3" at bounding box center [25, 80] width 7 height 7
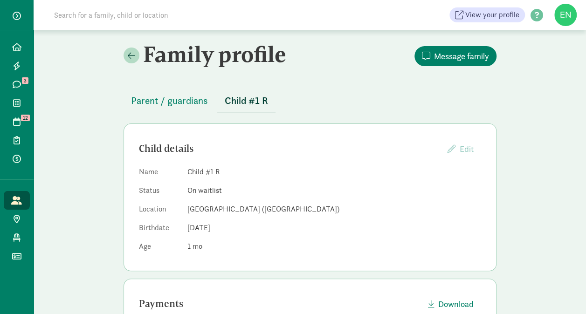
click at [195, 105] on span "Parent / guardians" at bounding box center [169, 100] width 77 height 15
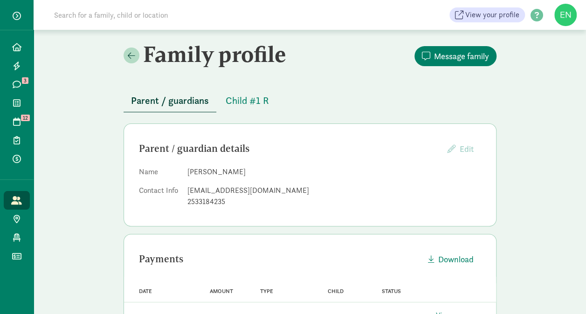
scroll to position [51, 0]
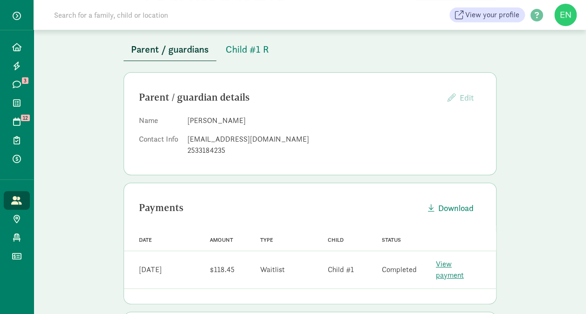
click at [257, 141] on div "abovethebridgetacoma@gmail.com" at bounding box center [334, 139] width 294 height 11
copy dd "abovethebridgetacoma@gmail.com"
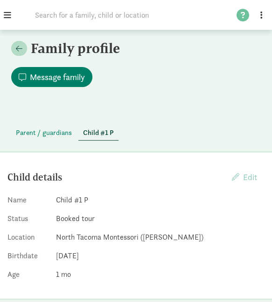
click at [171, 202] on dd "Child #1 P" at bounding box center [160, 200] width 208 height 11
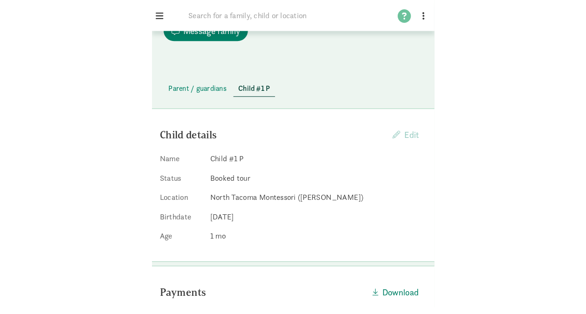
scroll to position [43, 0]
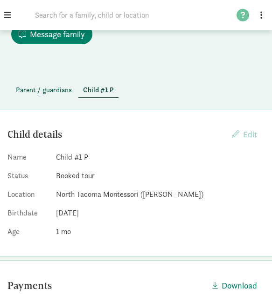
click at [51, 89] on span "Parent / guardians" at bounding box center [44, 90] width 56 height 11
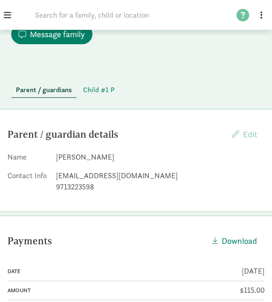
click at [82, 179] on div "mariannepan13@gmail.com" at bounding box center [160, 176] width 208 height 11
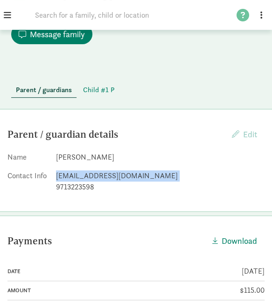
copy dd "mariannepan13@gmail.com"
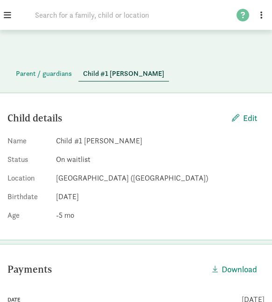
scroll to position [58, 0]
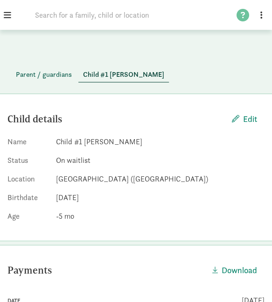
click at [51, 75] on span "Parent / guardians" at bounding box center [44, 74] width 56 height 11
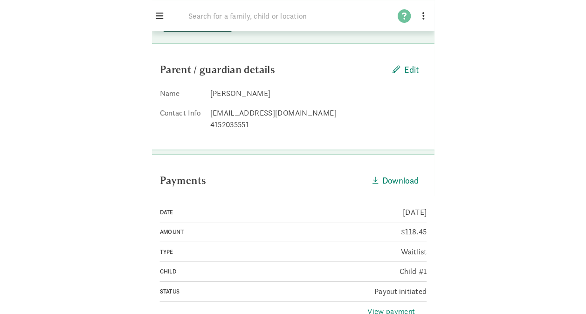
scroll to position [117, 0]
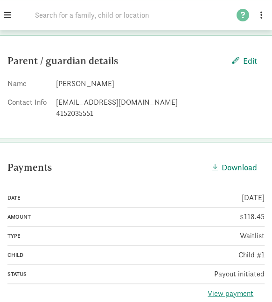
click at [101, 100] on div "[EMAIL_ADDRESS][DOMAIN_NAME]" at bounding box center [160, 102] width 208 height 11
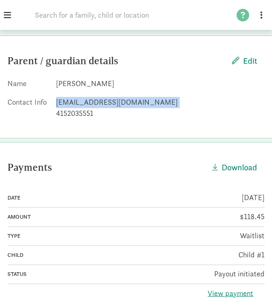
copy dd "[EMAIL_ADDRESS][DOMAIN_NAME]"
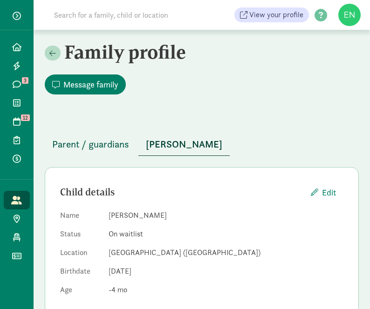
click at [116, 146] on span "Parent / guardians" at bounding box center [90, 144] width 77 height 15
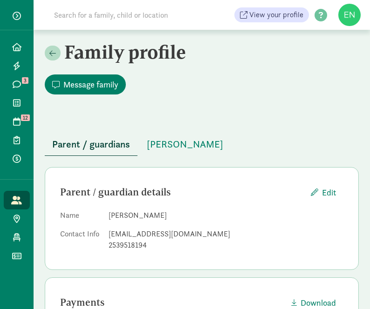
scroll to position [80, 0]
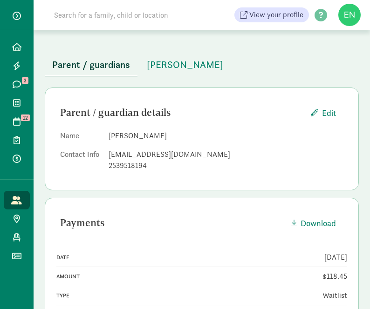
click at [175, 154] on div "natasza.posielski@gmail.com" at bounding box center [226, 154] width 235 height 11
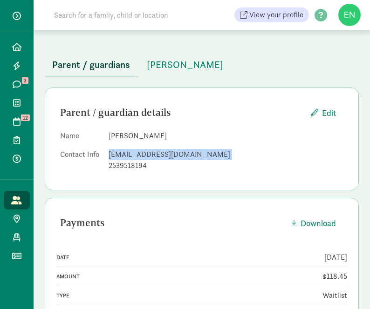
copy dd "natasza.posielski@gmail.com"
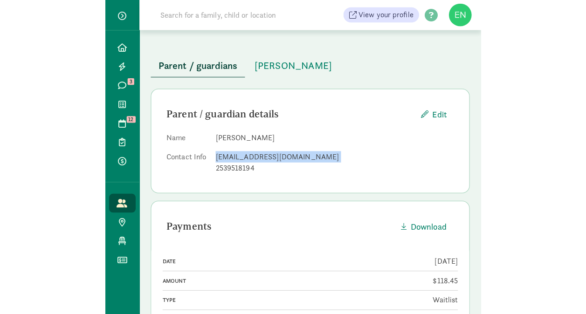
scroll to position [36, 0]
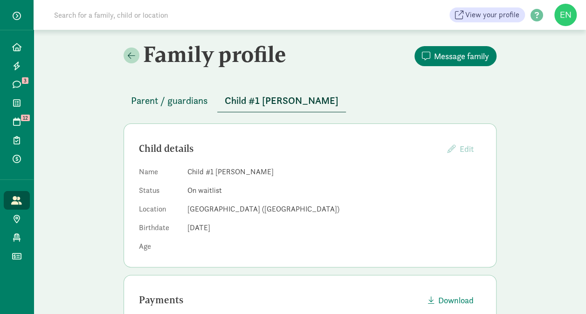
click at [184, 97] on span "Parent / guardians" at bounding box center [169, 100] width 77 height 15
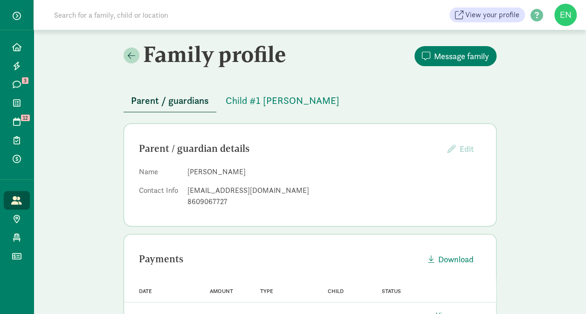
click at [222, 191] on div "[EMAIL_ADDRESS][DOMAIN_NAME]" at bounding box center [334, 190] width 294 height 11
copy dd "[EMAIL_ADDRESS][DOMAIN_NAME]"
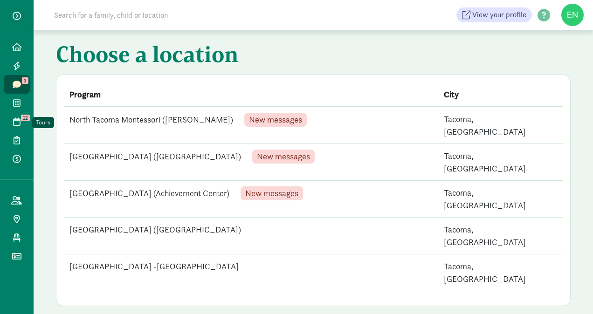
click at [17, 122] on icon at bounding box center [16, 121] width 7 height 8
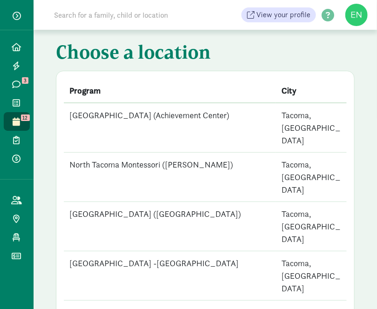
click at [202, 118] on td "[GEOGRAPHIC_DATA] (Achievement Center)" at bounding box center [170, 128] width 212 height 50
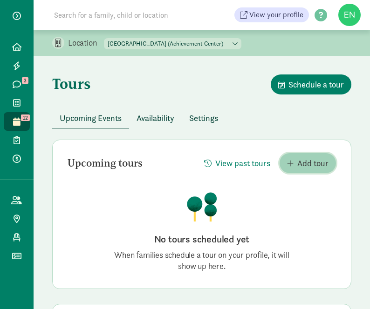
click at [291, 165] on span "button" at bounding box center [290, 163] width 7 height 7
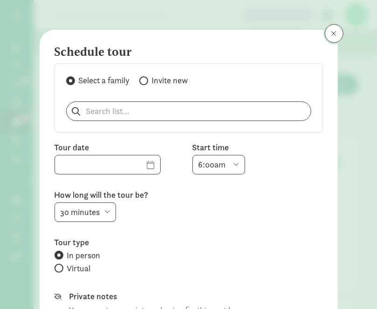
click at [326, 36] on button at bounding box center [334, 33] width 19 height 19
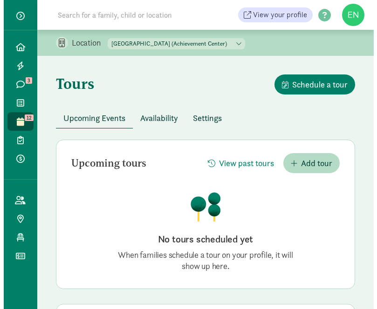
scroll to position [103, 0]
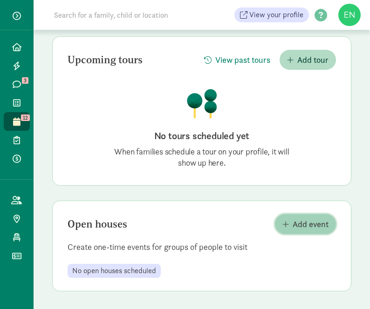
click at [294, 222] on span "Add event" at bounding box center [311, 224] width 36 height 13
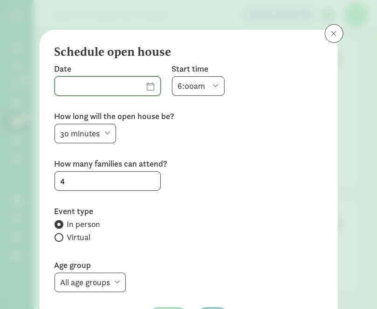
click at [136, 86] on input "text" at bounding box center [107, 86] width 105 height 19
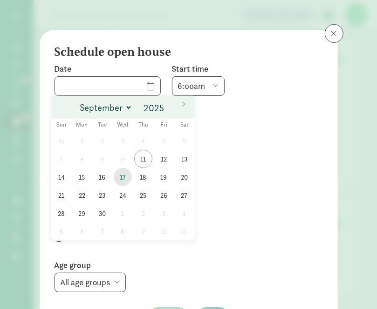
click at [118, 180] on span "17" at bounding box center [123, 177] width 18 height 18
type input "[DATE]"
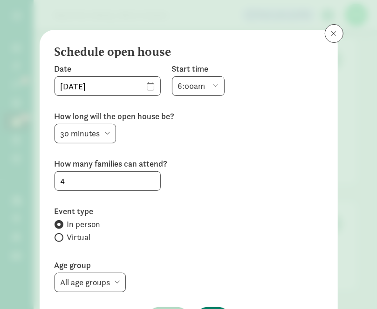
click at [202, 89] on select "6:00am 6:30am 7:00am 7:30am 8:00am 8:30am 9:00am 9:30am 10:00am 10:30am 11:00am…" at bounding box center [198, 86] width 53 height 20
select select "600"
click at [172, 76] on select "6:00am 6:30am 7:00am 7:30am 8:00am 8:30am 9:00am 9:30am 10:00am 10:30am 11:00am…" at bounding box center [198, 86] width 53 height 20
click at [114, 184] on input "4" at bounding box center [107, 181] width 105 height 19
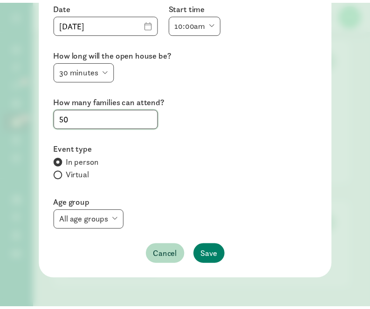
scroll to position [62, 0]
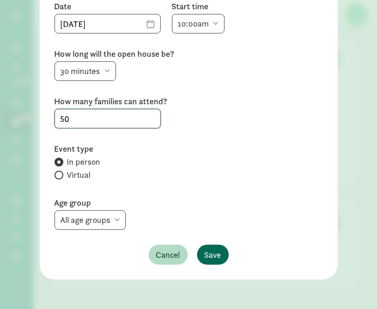
type input "50"
click at [212, 253] on span "Save" at bounding box center [213, 255] width 17 height 13
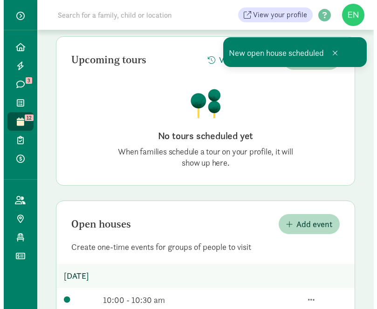
scroll to position [134, 0]
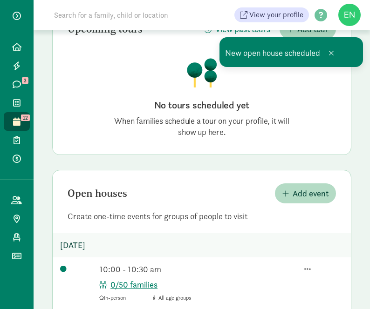
click at [285, 212] on p "Create one-time events for groups of people to visit" at bounding box center [202, 216] width 298 height 11
click at [293, 198] on span "Add event" at bounding box center [311, 193] width 36 height 13
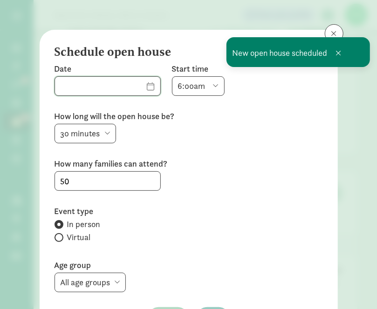
click at [135, 93] on input "text" at bounding box center [107, 86] width 105 height 19
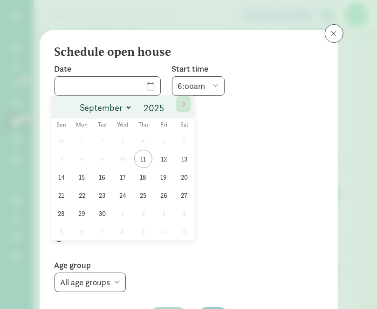
click at [186, 106] on icon at bounding box center [184, 104] width 6 height 7
select select "9"
click at [125, 180] on span "15" at bounding box center [123, 177] width 18 height 18
type input "[DATE]"
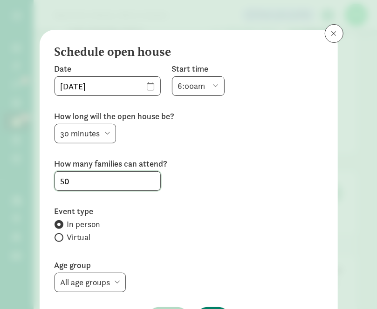
click at [103, 180] on input "50" at bounding box center [107, 181] width 105 height 19
click at [202, 84] on select "6:00am 6:30am 7:00am 7:30am 8:00am 8:30am 9:00am 9:30am 10:00am 10:30am 11:00am…" at bounding box center [198, 86] width 53 height 20
select select "600"
click at [172, 76] on select "6:00am 6:30am 7:00am 7:30am 8:00am 8:30am 9:00am 9:30am 10:00am 10:30am 11:00am…" at bounding box center [198, 86] width 53 height 20
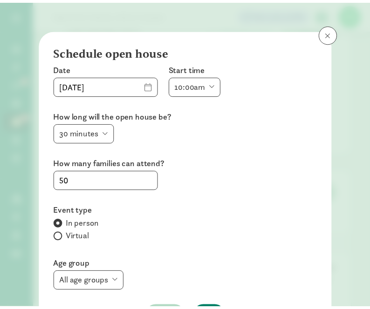
scroll to position [62, 0]
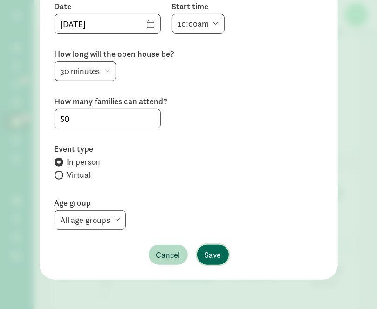
click at [210, 260] on span "Save" at bounding box center [213, 255] width 17 height 13
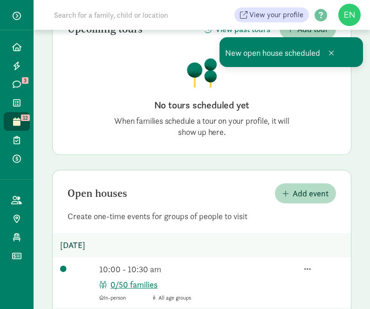
scroll to position [0, 0]
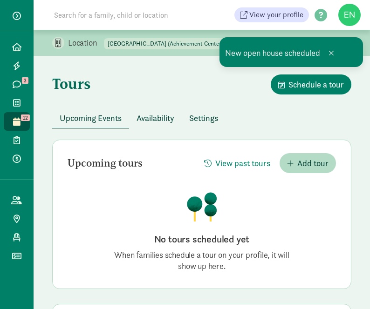
click at [196, 41] on select "[GEOGRAPHIC_DATA] (Achievement Center) [GEOGRAPHIC_DATA] ([PERSON_NAME]) [GEOGR…" at bounding box center [172, 43] width 137 height 11
select select "83839"
click at [104, 38] on select "[GEOGRAPHIC_DATA] (Achievement Center) [GEOGRAPHIC_DATA] ([PERSON_NAME]) [GEOGR…" at bounding box center [172, 43] width 137 height 11
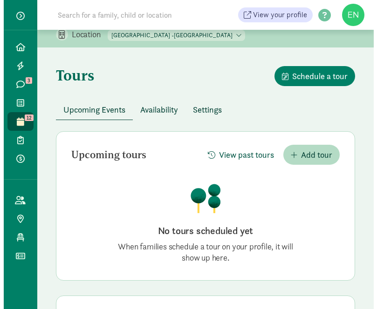
scroll to position [103, 0]
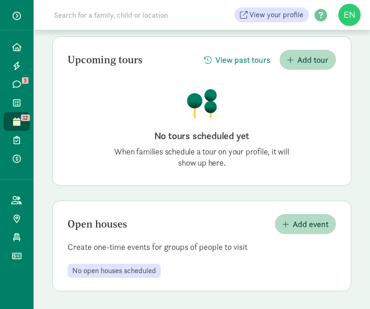
click at [310, 209] on div "Open houses Add event Create one-time events for groups of people to visit No o…" at bounding box center [201, 246] width 299 height 91
click at [309, 220] on span "Add event" at bounding box center [311, 224] width 36 height 13
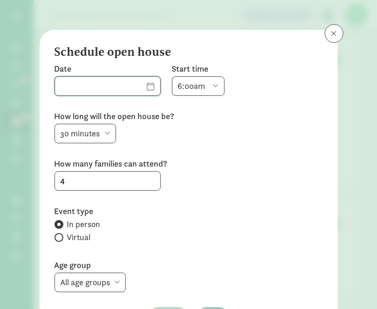
click at [137, 86] on input "text" at bounding box center [107, 86] width 105 height 19
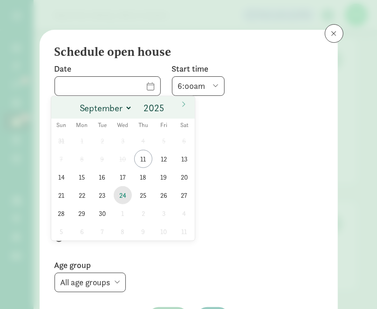
click at [127, 191] on span "24" at bounding box center [123, 195] width 18 height 18
type input "[DATE]"
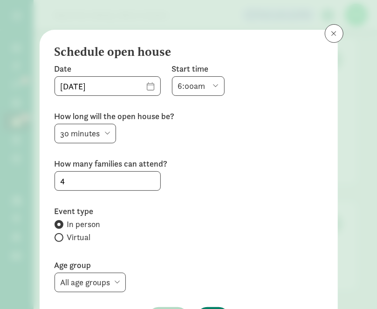
click at [193, 81] on select "6:00am 6:30am 7:00am 7:30am 8:00am 8:30am 9:00am 9:30am 10:00am 10:30am 11:00am…" at bounding box center [198, 86] width 53 height 20
select select "600"
click at [172, 76] on select "6:00am 6:30am 7:00am 7:30am 8:00am 8:30am 9:00am 9:30am 10:00am 10:30am 11:00am…" at bounding box center [198, 86] width 53 height 20
click at [103, 181] on input "4" at bounding box center [107, 181] width 105 height 19
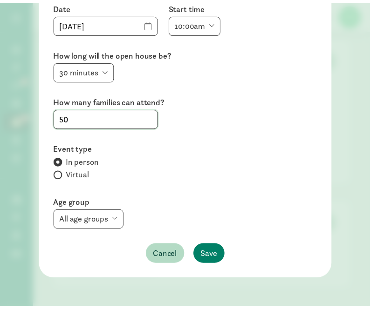
scroll to position [62, 0]
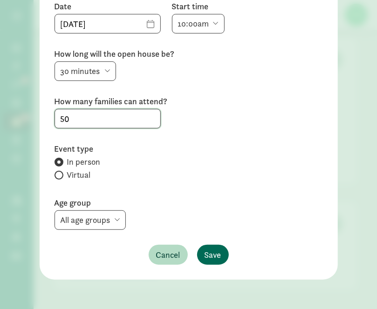
type input "50"
click at [218, 255] on button "Save" at bounding box center [213, 255] width 32 height 20
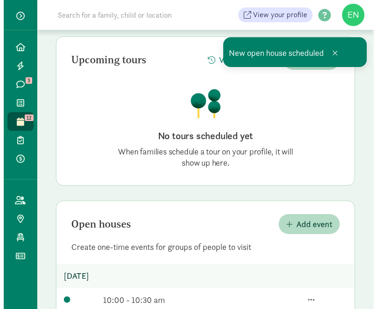
scroll to position [155, 0]
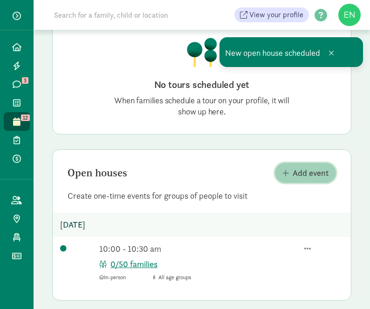
click at [311, 179] on span "Add event" at bounding box center [311, 173] width 36 height 13
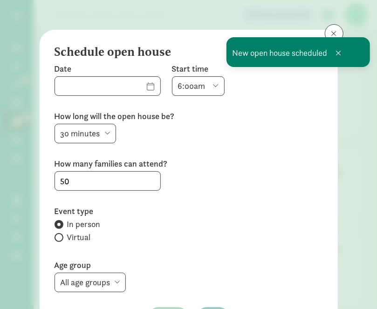
click at [145, 88] on div "Date Start time 6:00am 6:30am 7:00am 7:30am 8:00am 8:30am 9:00am 9:30am 10:00am…" at bounding box center [189, 79] width 268 height 33
click at [142, 86] on input "text" at bounding box center [107, 86] width 105 height 19
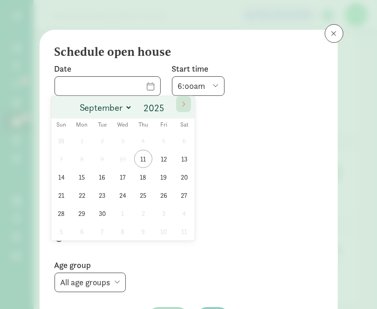
click at [182, 104] on icon at bounding box center [184, 104] width 6 height 7
select select "9"
click at [124, 195] on span "22" at bounding box center [123, 195] width 18 height 18
type input "[DATE]"
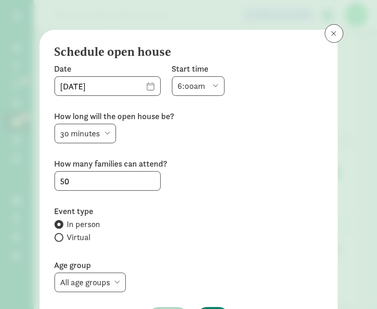
click at [178, 83] on select "6:00am 6:30am 7:00am 7:30am 8:00am 8:30am 9:00am 9:30am 10:00am 10:30am 11:00am…" at bounding box center [198, 86] width 53 height 20
select select "600"
click at [172, 76] on select "6:00am 6:30am 7:00am 7:30am 8:00am 8:30am 9:00am 9:30am 10:00am 10:30am 11:00am…" at bounding box center [198, 86] width 53 height 20
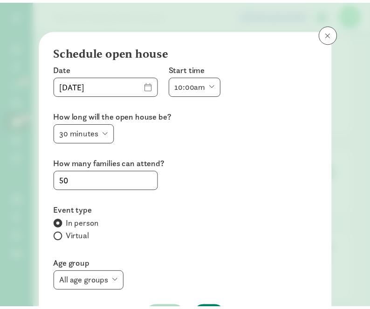
scroll to position [62, 0]
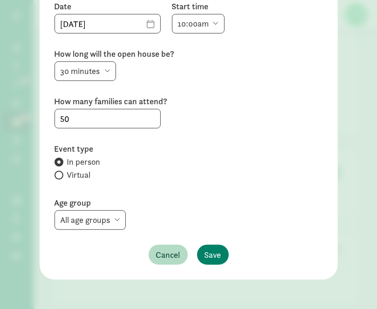
click at [226, 251] on div "Cancel Save" at bounding box center [189, 255] width 268 height 20
click at [219, 243] on div "Date [DATE] Start time 6:00am 6:30am 7:00am 7:30am 8:00am 8:30am 9:00am 9:30am …" at bounding box center [189, 133] width 268 height 264
click at [218, 249] on button "Save" at bounding box center [213, 255] width 32 height 20
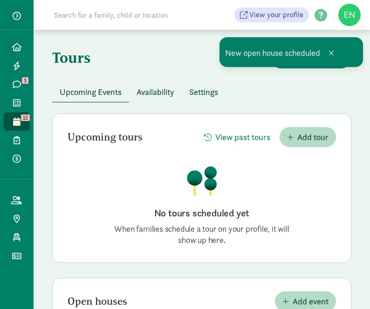
scroll to position [0, 0]
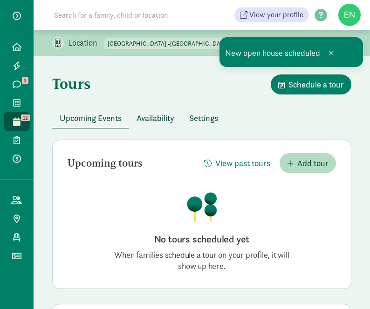
click at [172, 47] on select "[GEOGRAPHIC_DATA] (Achievement Center) [GEOGRAPHIC_DATA] ([PERSON_NAME]) [GEOGR…" at bounding box center [172, 43] width 137 height 11
select select "83431"
click at [104, 38] on select "[GEOGRAPHIC_DATA] (Achievement Center) [GEOGRAPHIC_DATA] ([PERSON_NAME]) [GEOGR…" at bounding box center [172, 43] width 137 height 11
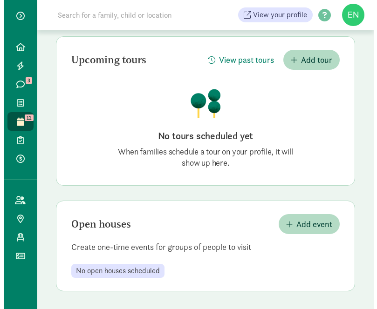
scroll to position [103, 0]
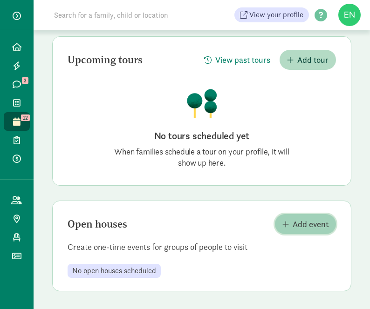
click at [302, 233] on button "Add event" at bounding box center [305, 224] width 61 height 20
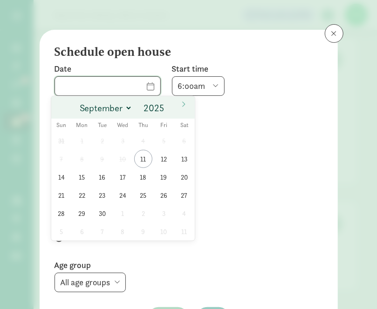
click at [133, 87] on input "text" at bounding box center [107, 86] width 105 height 19
click at [188, 105] on span at bounding box center [183, 104] width 15 height 16
select select "9"
click at [121, 142] on span "1" at bounding box center [123, 141] width 18 height 18
type input "[DATE]"
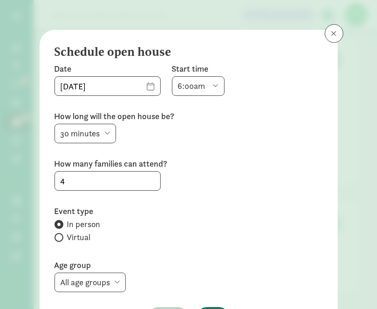
click at [174, 82] on select "6:00am 6:30am 7:00am 7:30am 8:00am 8:30am 9:00am 9:30am 10:00am 10:30am 11:00am…" at bounding box center [198, 86] width 53 height 20
select select "600"
click at [172, 76] on select "6:00am 6:30am 7:00am 7:30am 8:00am 8:30am 9:00am 9:30am 10:00am 10:30am 11:00am…" at bounding box center [198, 86] width 53 height 20
click at [112, 192] on div "Date [DATE] Start time 6:00am 6:30am 7:00am 7:30am 8:00am 8:30am 9:00am 9:30am …" at bounding box center [189, 195] width 268 height 264
click at [115, 179] on input "4" at bounding box center [107, 181] width 105 height 19
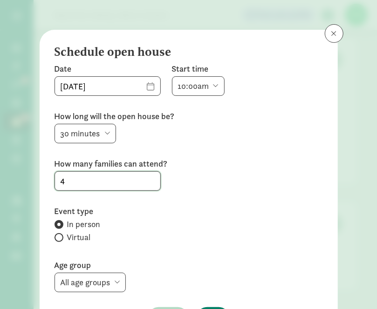
click at [115, 179] on input "4" at bounding box center [107, 181] width 105 height 19
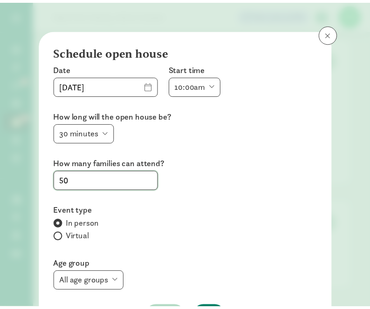
scroll to position [62, 0]
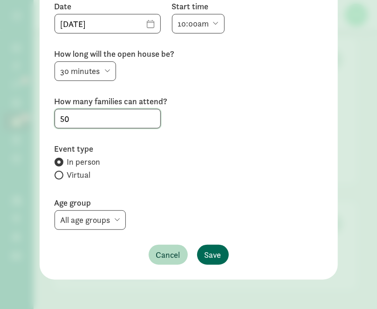
type input "50"
click at [205, 260] on span "Save" at bounding box center [213, 255] width 17 height 13
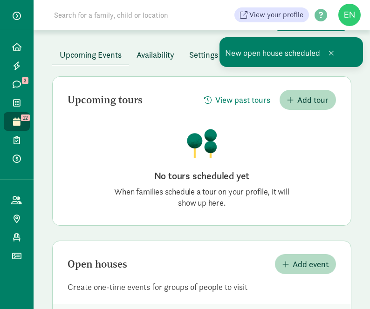
scroll to position [0, 0]
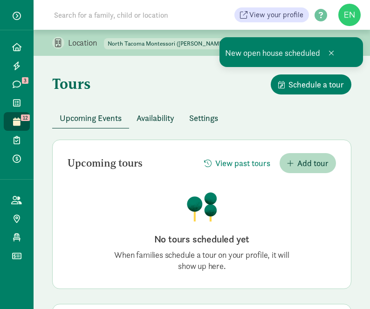
click at [186, 43] on select "[GEOGRAPHIC_DATA] (Achievement Center) [GEOGRAPHIC_DATA] ([PERSON_NAME]) [GEOGR…" at bounding box center [172, 43] width 137 height 11
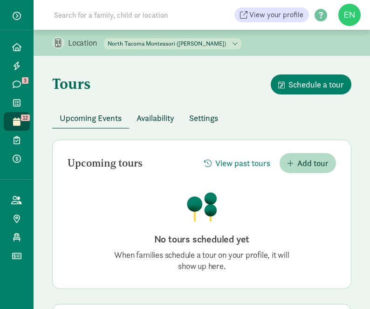
select select "87483"
click at [104, 38] on select "[GEOGRAPHIC_DATA] (Achievement Center) [GEOGRAPHIC_DATA] ([PERSON_NAME]) [GEOGR…" at bounding box center [172, 43] width 137 height 11
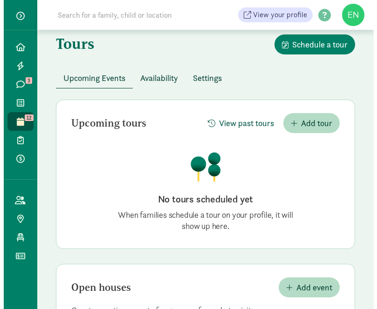
scroll to position [103, 0]
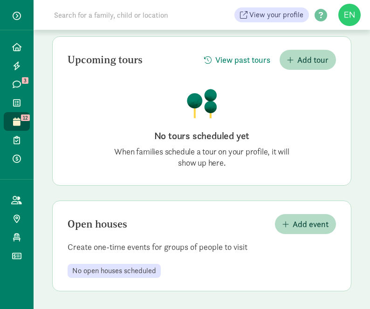
click at [298, 209] on div "Open houses Add event Create one-time events for groups of people to visit No o…" at bounding box center [201, 246] width 299 height 91
click at [298, 220] on span "Add event" at bounding box center [311, 224] width 36 height 13
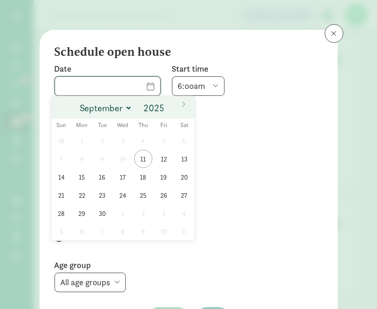
click at [138, 87] on input "text" at bounding box center [107, 86] width 105 height 19
click at [181, 105] on icon at bounding box center [184, 104] width 6 height 7
select select "9"
click at [126, 162] on span "8" at bounding box center [123, 159] width 18 height 18
type input "[DATE]"
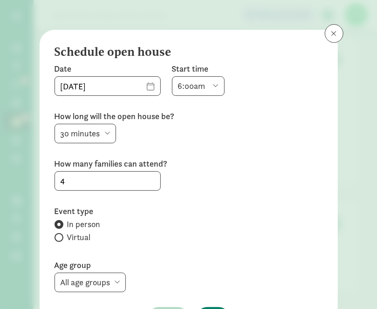
click at [186, 86] on select "6:00am 6:30am 7:00am 7:30am 8:00am 8:30am 9:00am 9:30am 10:00am 10:30am 11:00am…" at bounding box center [198, 86] width 53 height 20
select select "600"
click at [172, 76] on select "6:00am 6:30am 7:00am 7:30am 8:00am 8:30am 9:00am 9:30am 10:00am 10:30am 11:00am…" at bounding box center [198, 86] width 53 height 20
click at [100, 182] on input "4" at bounding box center [107, 181] width 105 height 19
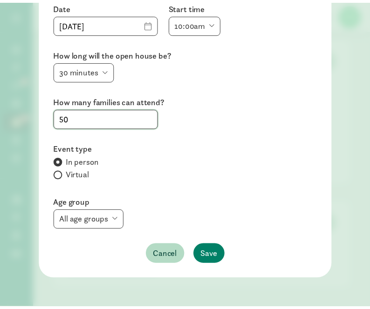
scroll to position [62, 0]
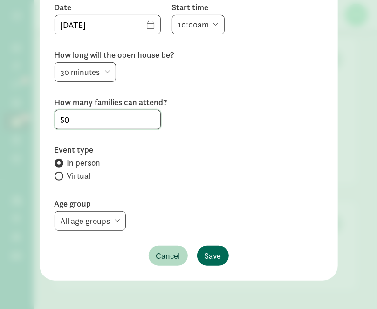
type input "50"
click at [213, 252] on span "Save" at bounding box center [213, 256] width 17 height 13
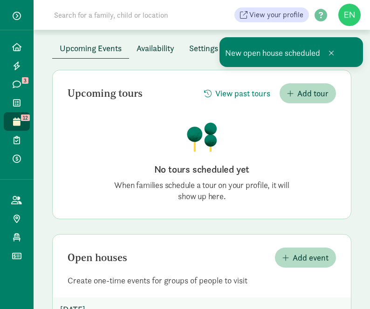
scroll to position [0, 0]
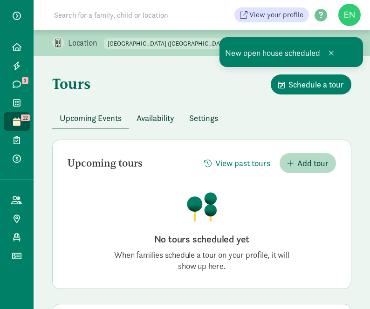
click at [179, 50] on div "Location [GEOGRAPHIC_DATA] (Achievement Center) [GEOGRAPHIC_DATA] ([PERSON_NAME…" at bounding box center [202, 43] width 337 height 26
click at [181, 46] on select "[GEOGRAPHIC_DATA] (Achievement Center) [GEOGRAPHIC_DATA] ([PERSON_NAME]) [GEOGR…" at bounding box center [172, 43] width 137 height 11
select select "297045"
click at [104, 38] on select "[GEOGRAPHIC_DATA] (Achievement Center) [GEOGRAPHIC_DATA] ([PERSON_NAME]) [GEOGR…" at bounding box center [172, 43] width 137 height 11
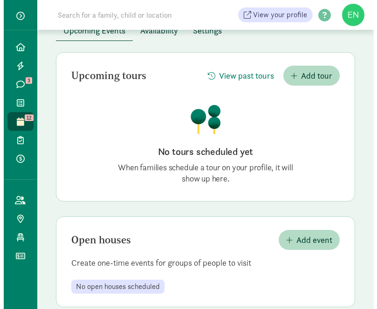
scroll to position [103, 0]
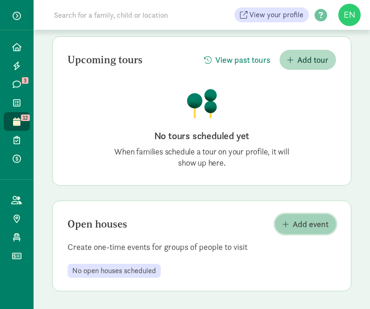
click at [297, 219] on span "Add event" at bounding box center [311, 224] width 36 height 13
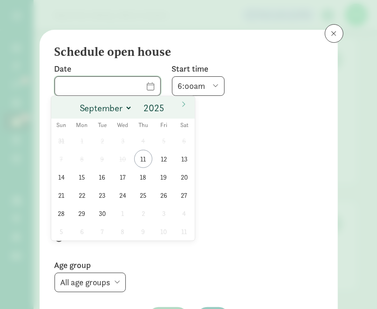
click at [140, 88] on input "text" at bounding box center [107, 86] width 105 height 19
click at [181, 106] on icon at bounding box center [184, 104] width 6 height 7
select select "9"
click at [120, 214] on span "29" at bounding box center [123, 214] width 18 height 18
type input "[DATE]"
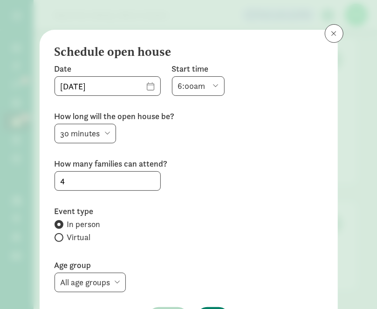
click at [179, 89] on select "6:00am 6:30am 7:00am 7:30am 8:00am 8:30am 9:00am 9:30am 10:00am 10:30am 11:00am…" at bounding box center [198, 86] width 53 height 20
select select "600"
click at [172, 76] on select "6:00am 6:30am 7:00am 7:30am 8:00am 8:30am 9:00am 9:30am 10:00am 10:30am 11:00am…" at bounding box center [198, 86] width 53 height 20
click at [84, 175] on input "4" at bounding box center [107, 181] width 105 height 19
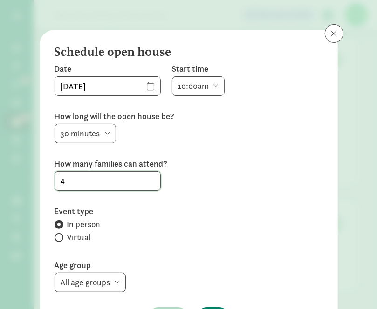
click at [84, 175] on input "4" at bounding box center [107, 181] width 105 height 19
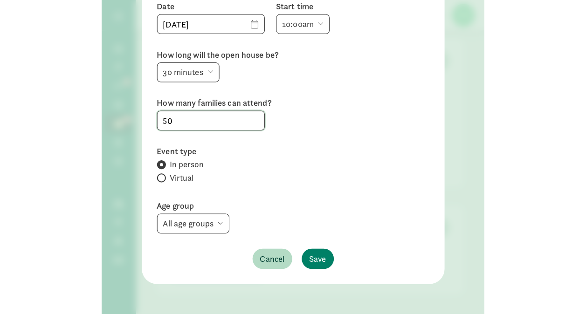
scroll to position [62, 0]
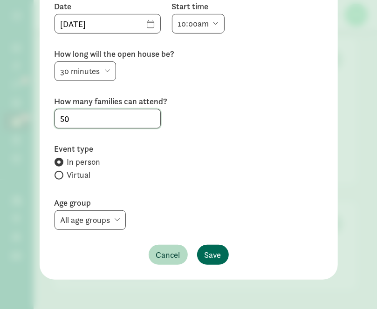
type input "50"
click at [220, 256] on button "Save" at bounding box center [213, 255] width 32 height 20
